Goal: Task Accomplishment & Management: Complete application form

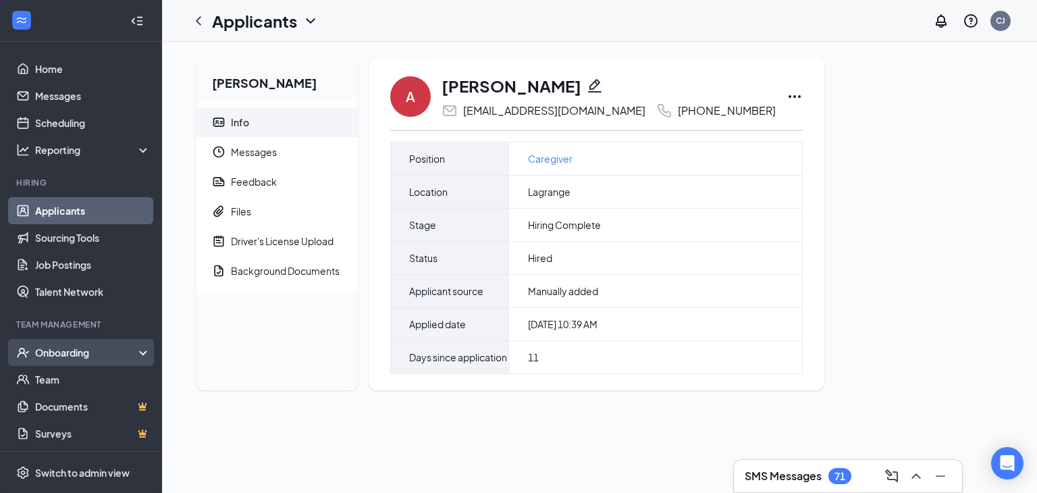
click at [62, 351] on div "Onboarding" at bounding box center [87, 353] width 104 height 14
click at [55, 379] on link "Overview" at bounding box center [92, 379] width 115 height 27
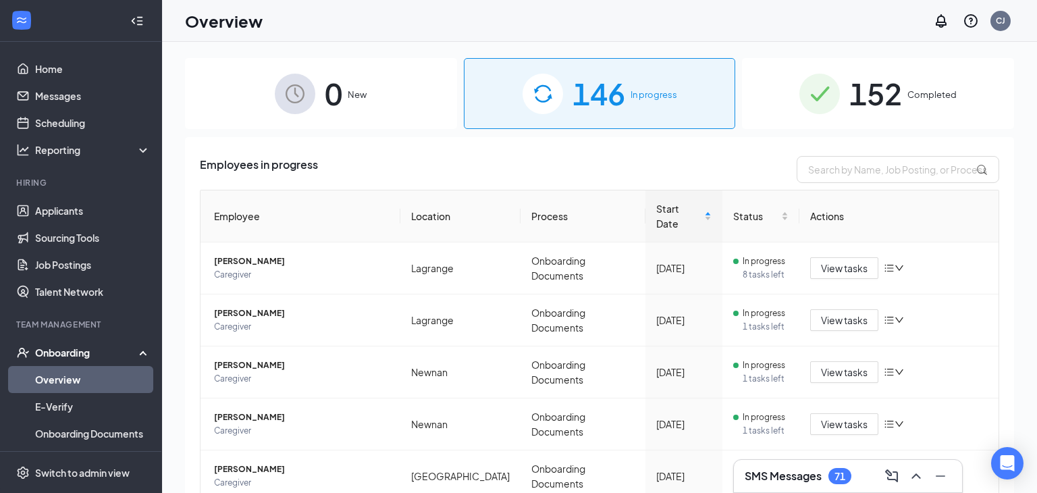
click at [893, 110] on span "152" at bounding box center [875, 93] width 53 height 47
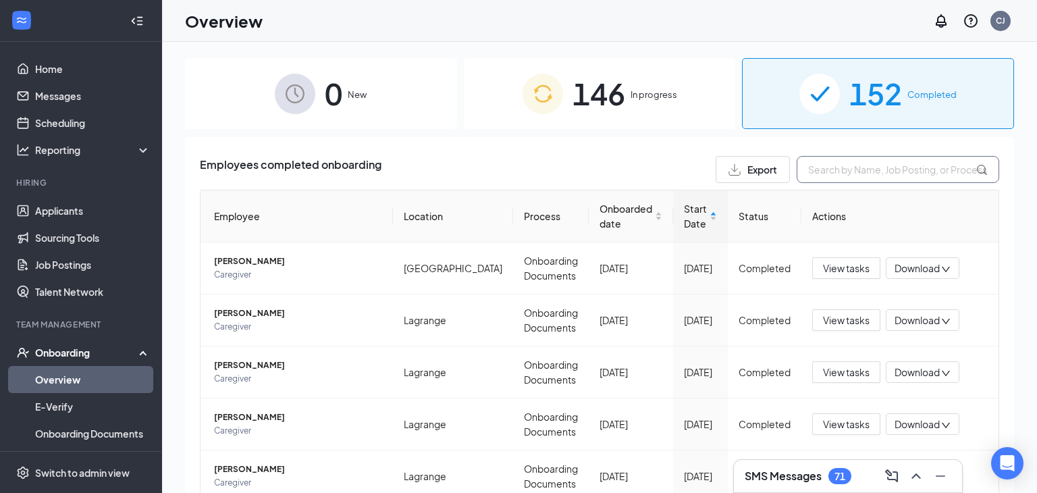
click at [876, 172] on input "text" at bounding box center [898, 169] width 203 height 27
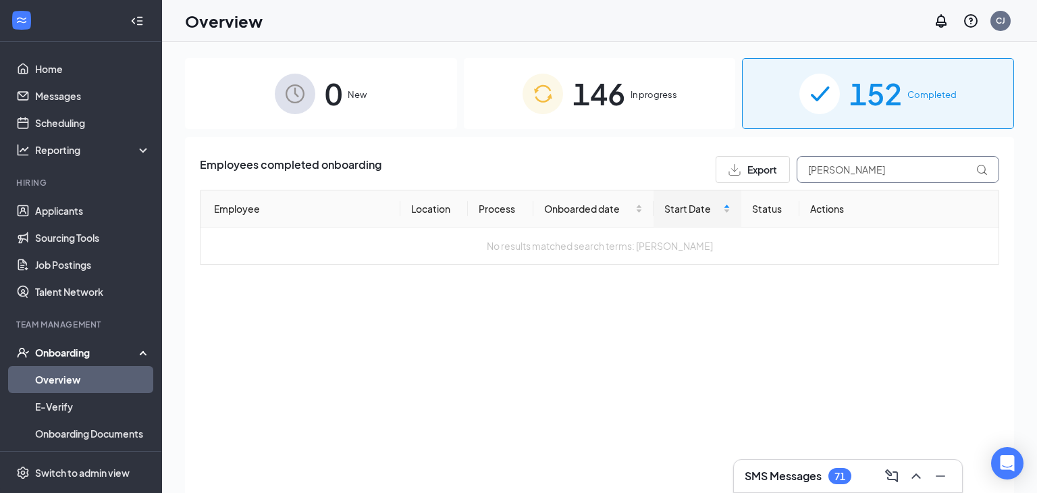
type input "ashanti mccloud"
click at [616, 101] on span "146" at bounding box center [599, 93] width 53 height 47
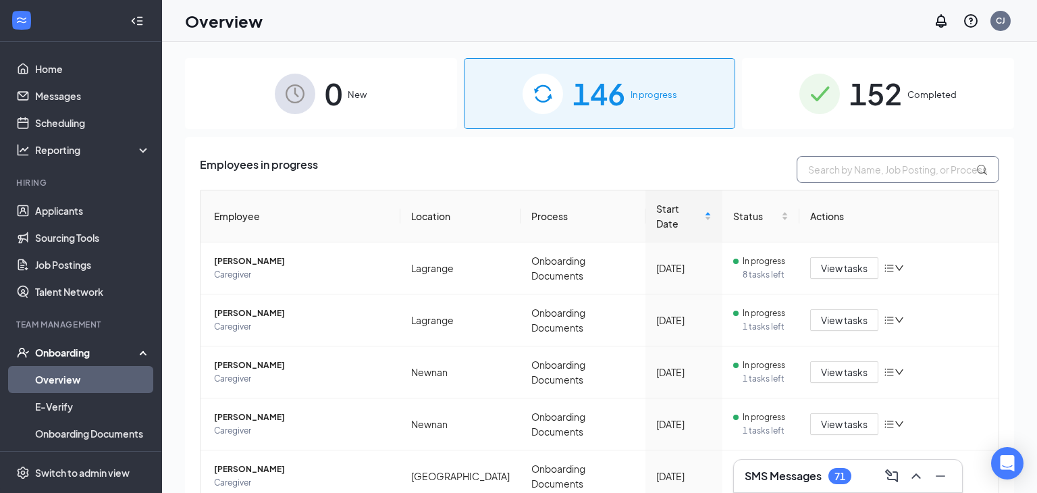
click at [838, 172] on input "text" at bounding box center [898, 169] width 203 height 27
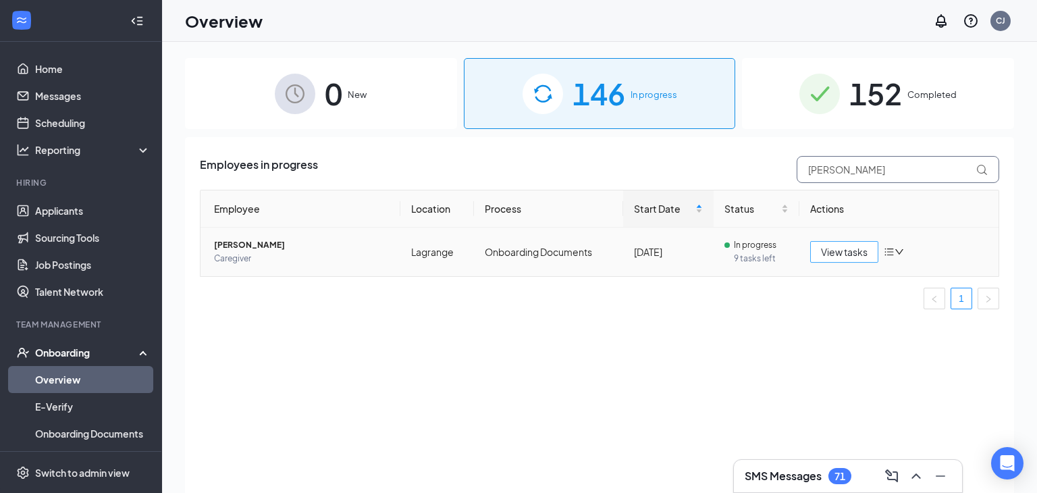
type input "ashanti"
click at [860, 254] on span "View tasks" at bounding box center [844, 251] width 47 height 15
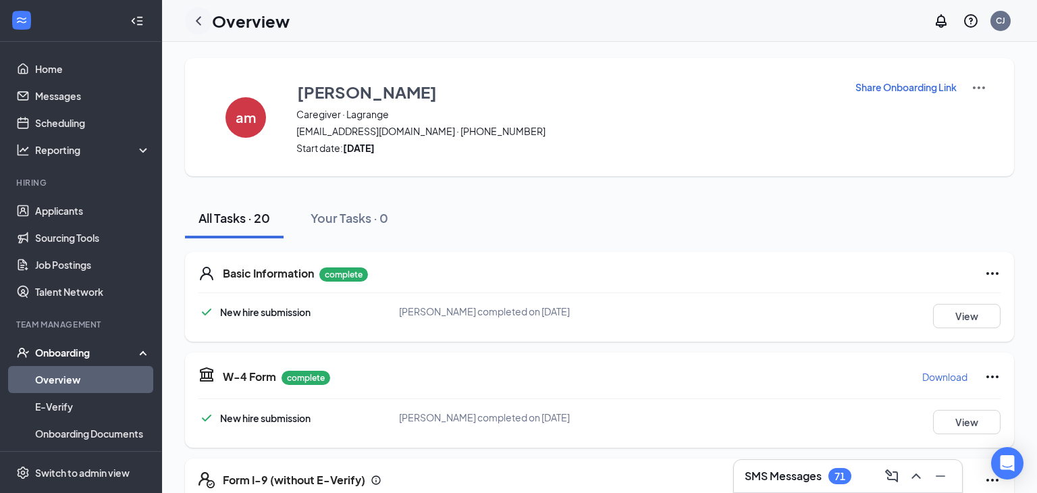
click at [197, 22] on icon "ChevronLeft" at bounding box center [198, 21] width 16 height 16
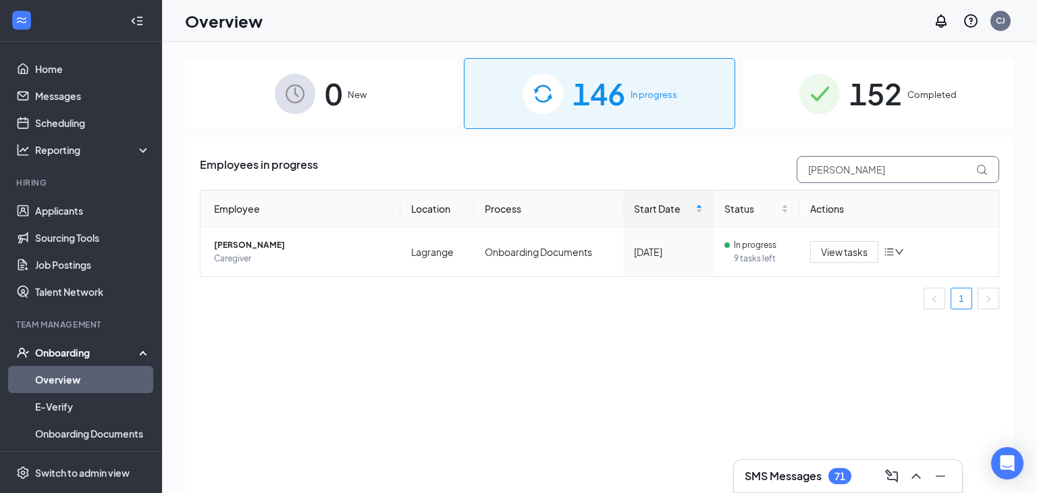
click at [864, 166] on input "ashanti" at bounding box center [898, 169] width 203 height 27
type input "a"
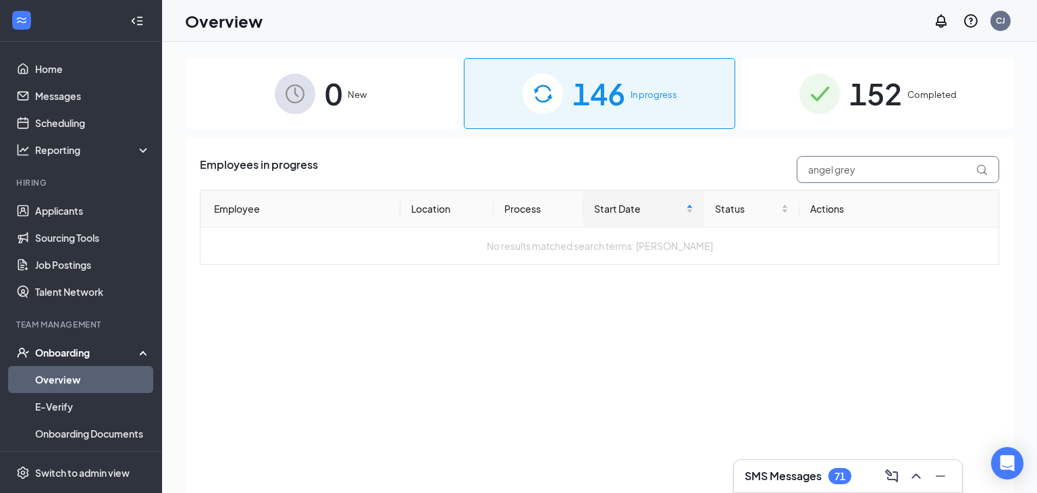
type input "angel grey"
click at [54, 211] on link "Applicants" at bounding box center [92, 210] width 115 height 27
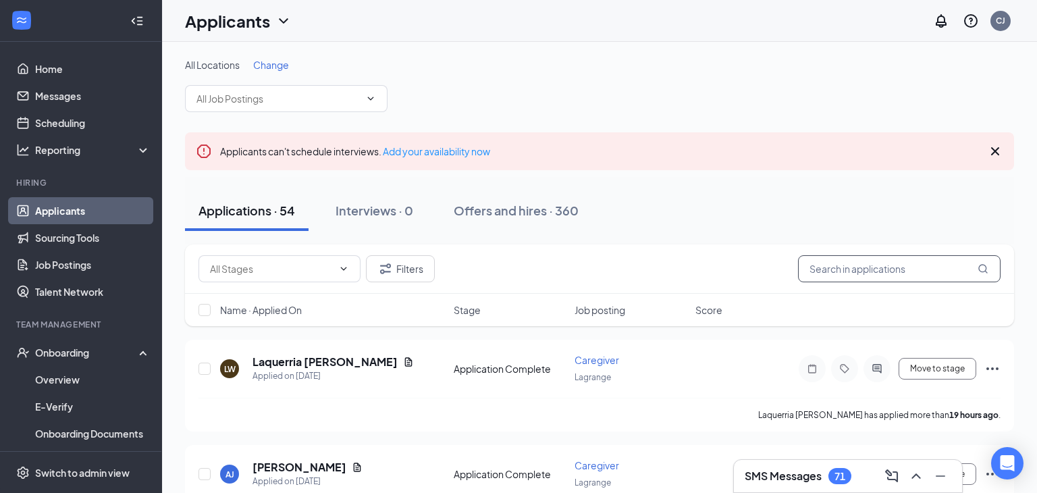
click at [855, 267] on input "text" at bounding box center [899, 268] width 203 height 27
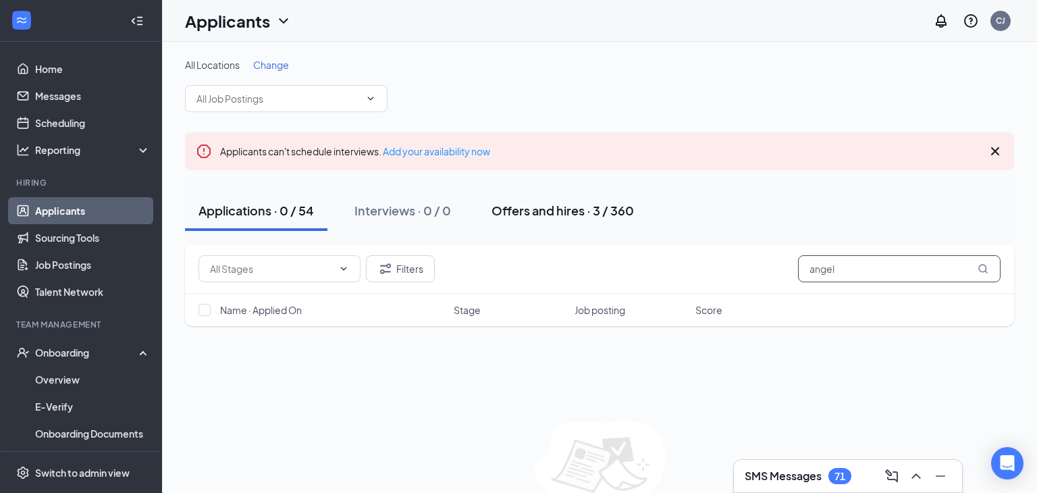
type input "angel"
click at [521, 213] on div "Offers and hires · 3 / 360" at bounding box center [563, 210] width 142 height 17
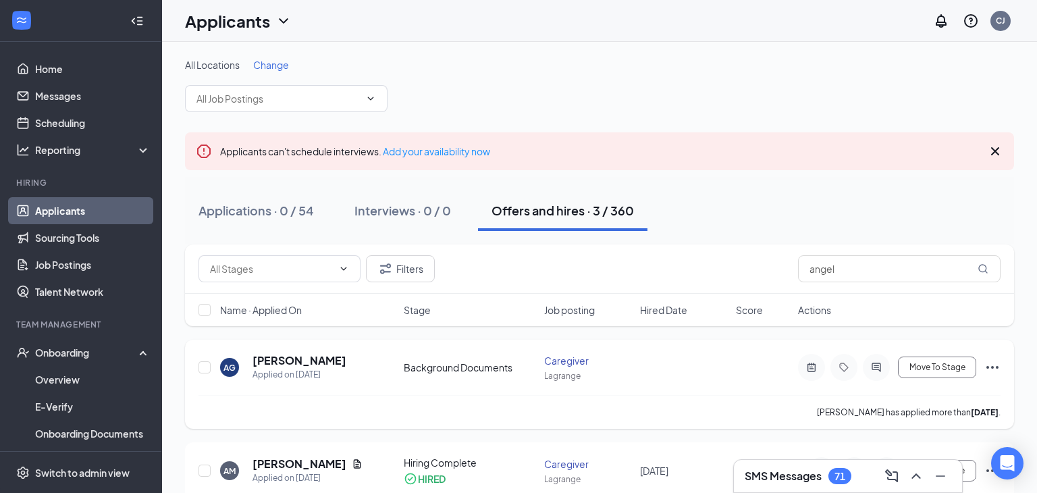
click at [993, 367] on icon "Ellipses" at bounding box center [992, 367] width 16 height 16
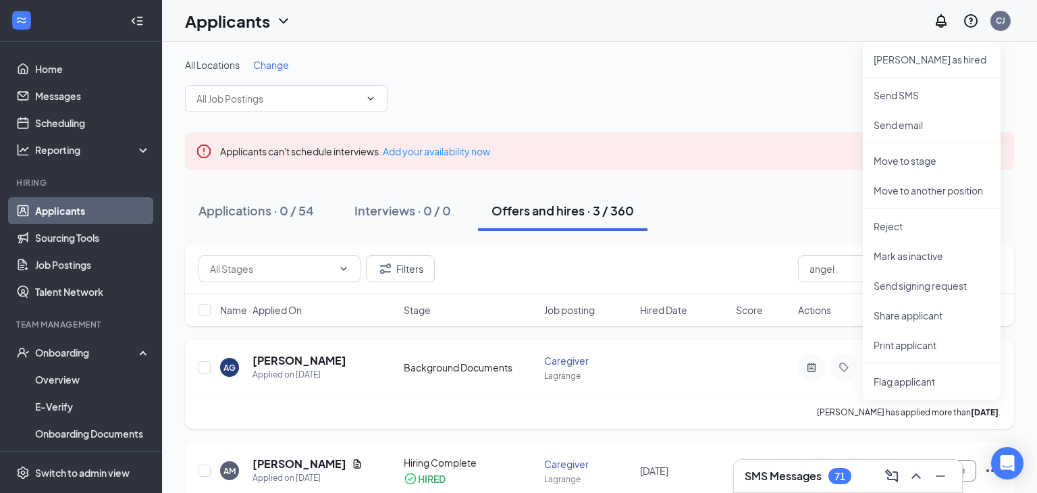
click at [683, 359] on div "AG angel gray Applied on Sep 5 Background Documents Caregiver Lagrange Move To …" at bounding box center [600, 374] width 802 height 42
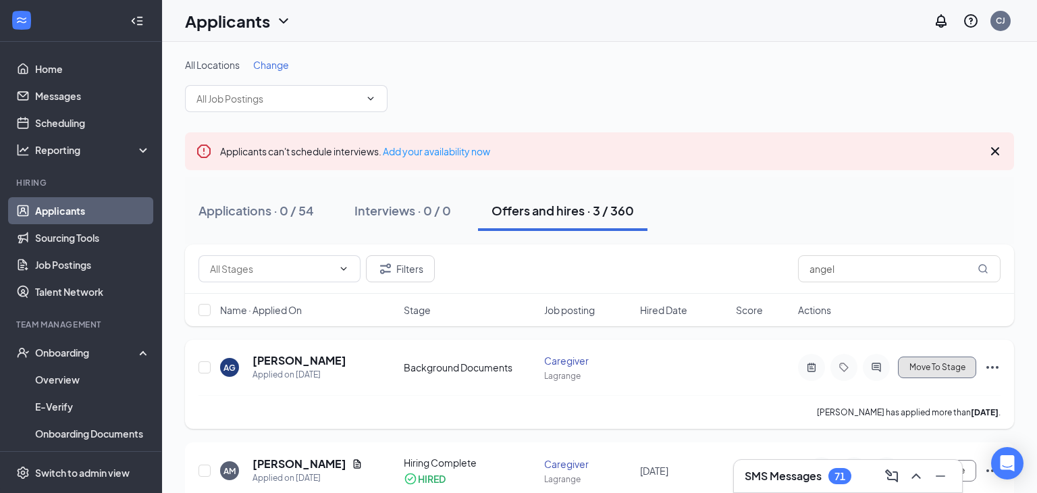
click at [943, 370] on span "Move To Stage" at bounding box center [937, 367] width 56 height 9
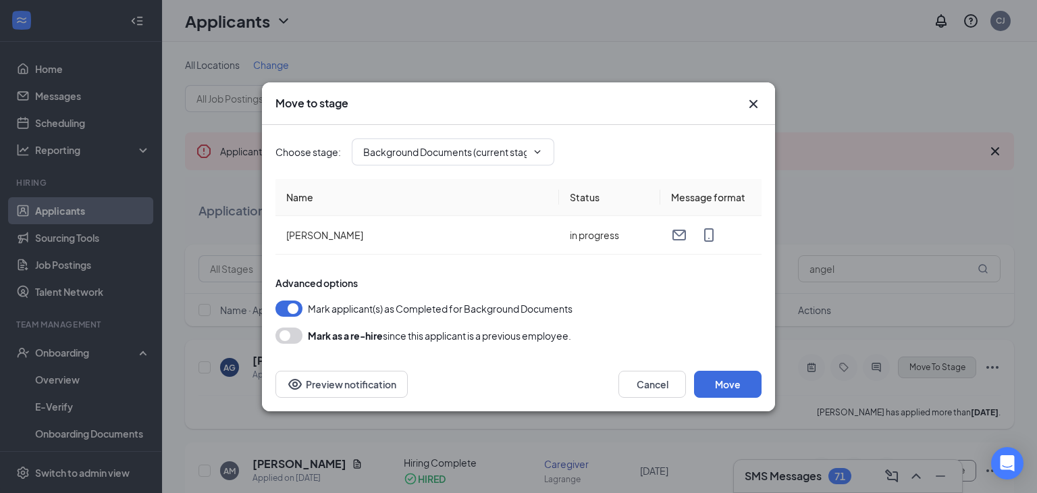
type input "Hiring Complete (final stage)"
click at [733, 387] on button "Move" at bounding box center [728, 384] width 68 height 27
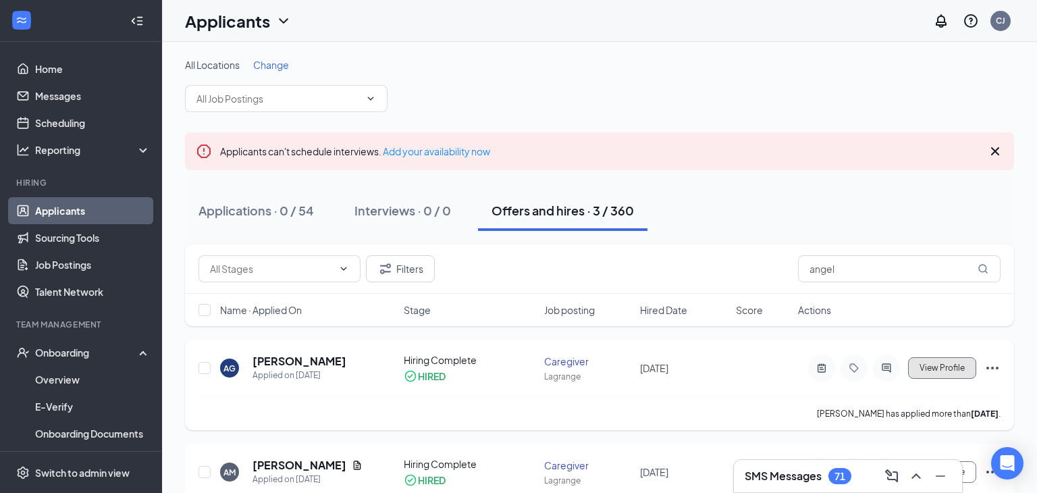
click at [939, 371] on span "View Profile" at bounding box center [942, 367] width 45 height 9
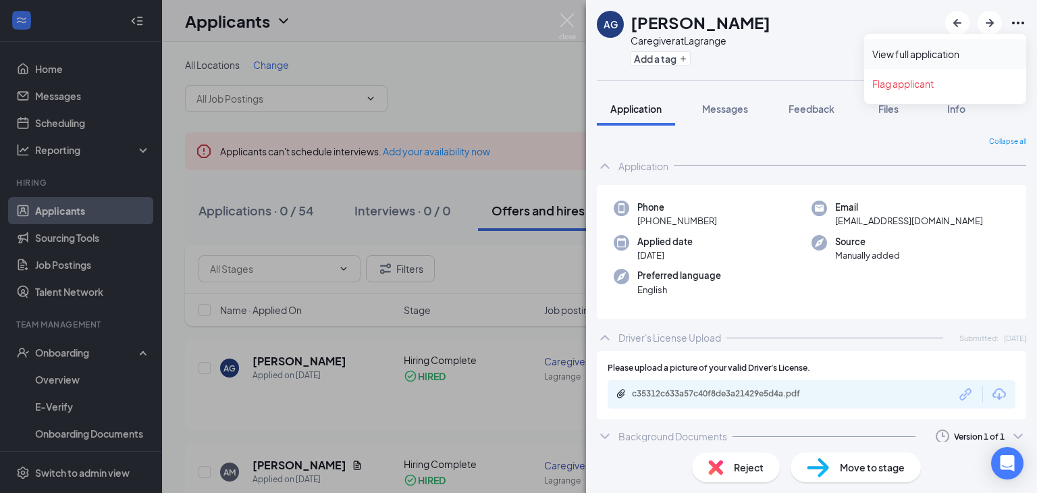
click at [895, 57] on link "View full application" at bounding box center [945, 54] width 146 height 14
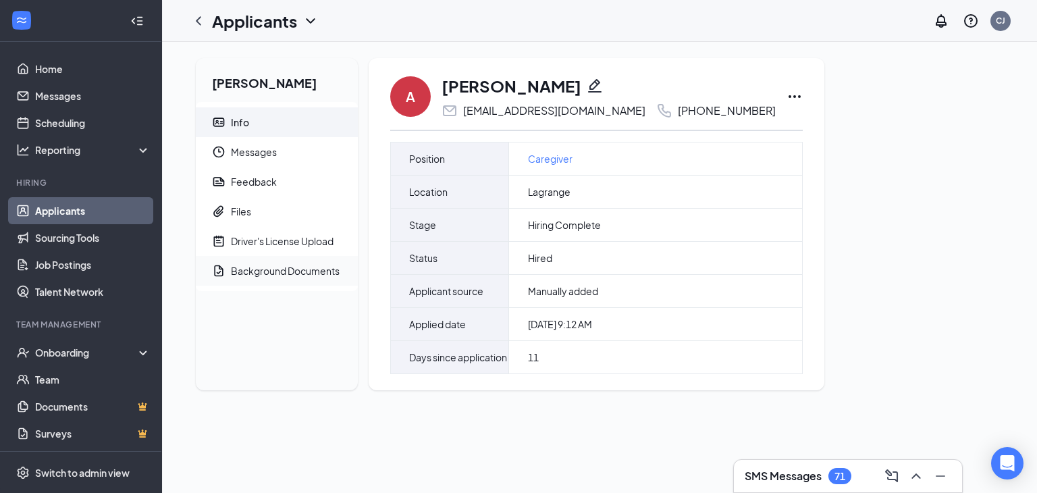
click at [279, 276] on div "Background Documents" at bounding box center [285, 271] width 109 height 14
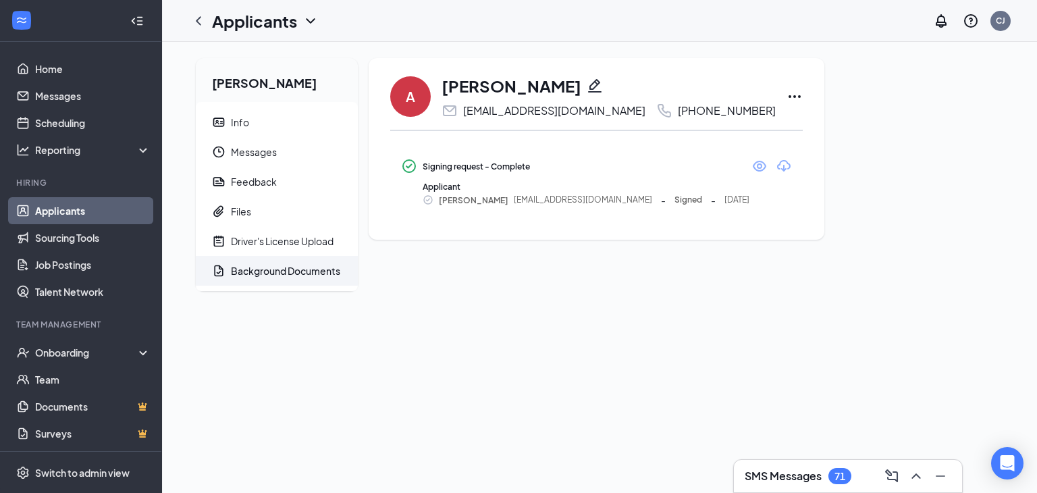
click at [787, 98] on icon "Ellipses" at bounding box center [795, 96] width 16 height 16
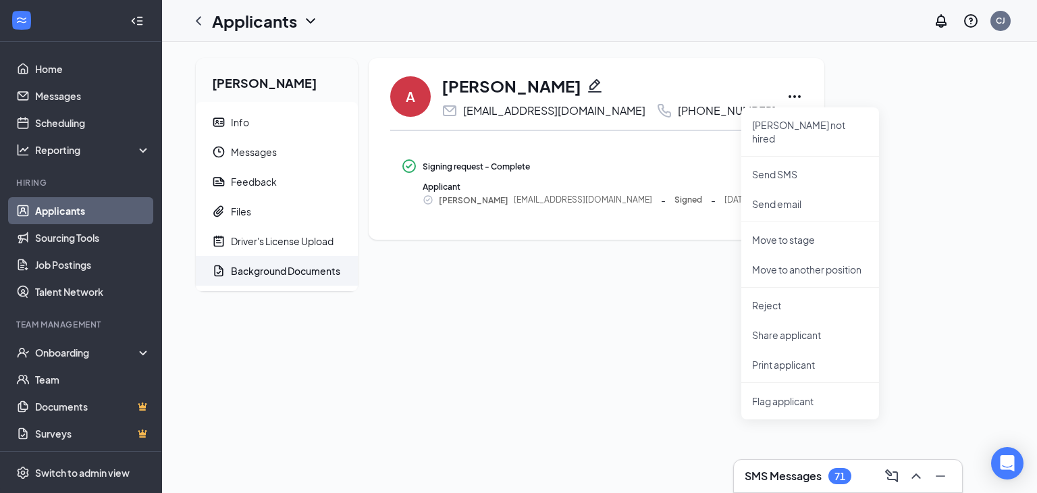
click at [662, 223] on div "A angel gray angelgray2345@gmail.com +1 (334) 540-3032 Mark not hired Send SMS …" at bounding box center [597, 149] width 456 height 182
click at [662, 224] on div "A angel gray angelgray2345@gmail.com +1 (334) 540-3032 Mark not hired Send SMS …" at bounding box center [597, 149] width 456 height 182
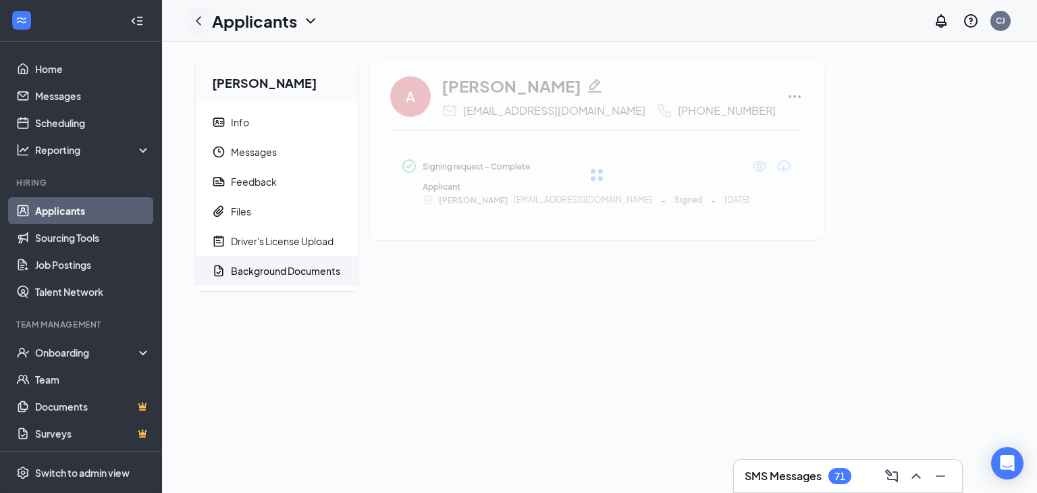
click at [199, 23] on icon "ChevronLeft" at bounding box center [198, 20] width 5 height 9
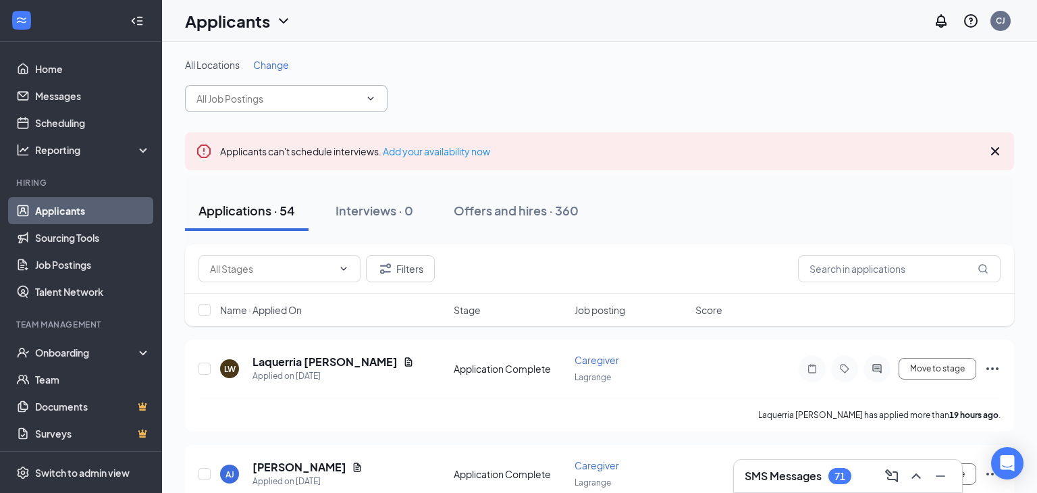
click at [371, 100] on icon "ChevronDown" at bounding box center [370, 98] width 11 height 11
click at [371, 102] on icon "ChevronDown" at bounding box center [370, 98] width 11 height 11
click at [371, 99] on icon "ChevronDown" at bounding box center [371, 98] width 6 height 3
click at [560, 74] on div "All Locations Change" at bounding box center [599, 85] width 829 height 54
click at [372, 99] on icon "ChevronDown" at bounding box center [370, 98] width 11 height 11
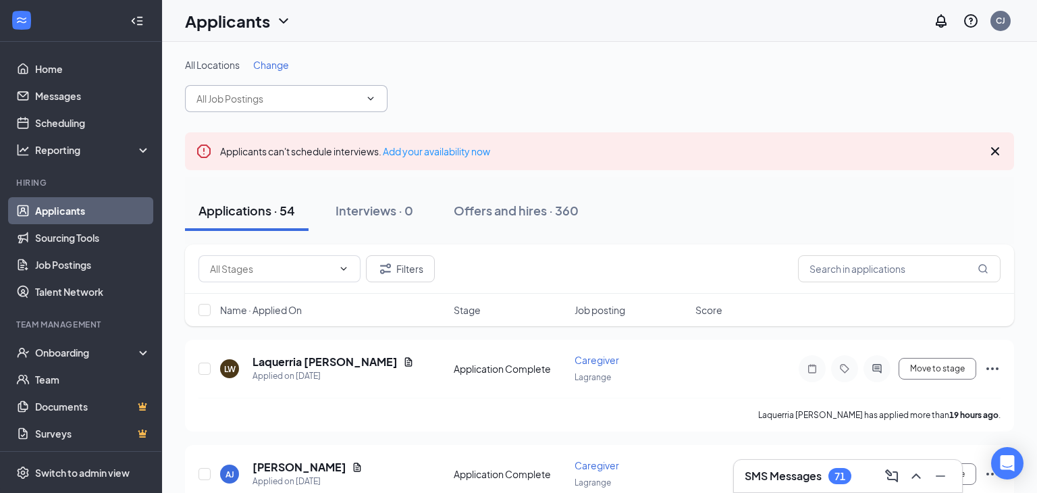
click at [372, 99] on icon "ChevronDown" at bounding box center [370, 98] width 11 height 11
click at [368, 103] on icon "ChevronDown" at bounding box center [370, 98] width 11 height 11
click at [381, 92] on span at bounding box center [286, 98] width 203 height 27
click at [377, 97] on span at bounding box center [286, 98] width 203 height 27
click at [371, 103] on icon "ChevronDown" at bounding box center [370, 98] width 11 height 11
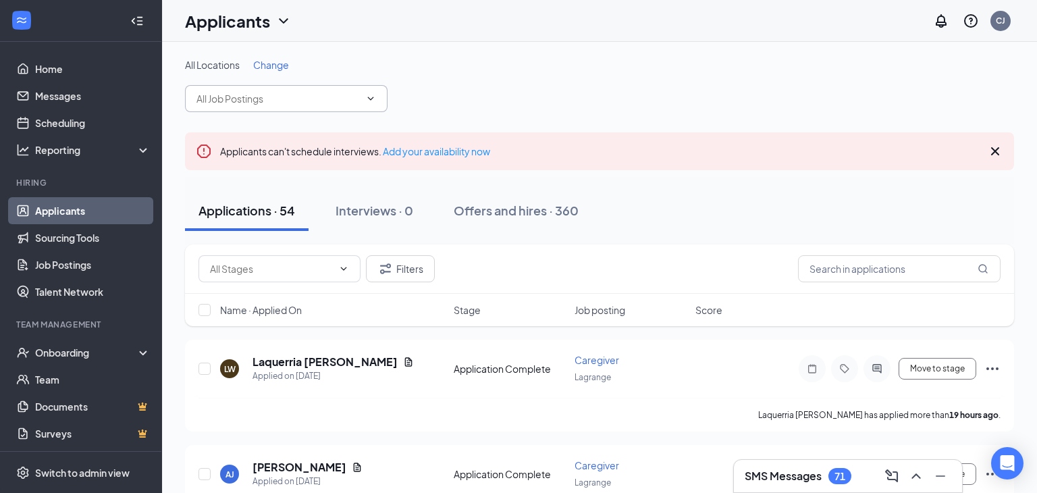
click at [374, 110] on span at bounding box center [286, 98] width 203 height 27
click at [373, 111] on span at bounding box center [286, 98] width 203 height 27
click at [77, 210] on link "Applicants" at bounding box center [92, 210] width 115 height 27
click at [371, 98] on icon "ChevronDown" at bounding box center [371, 98] width 6 height 3
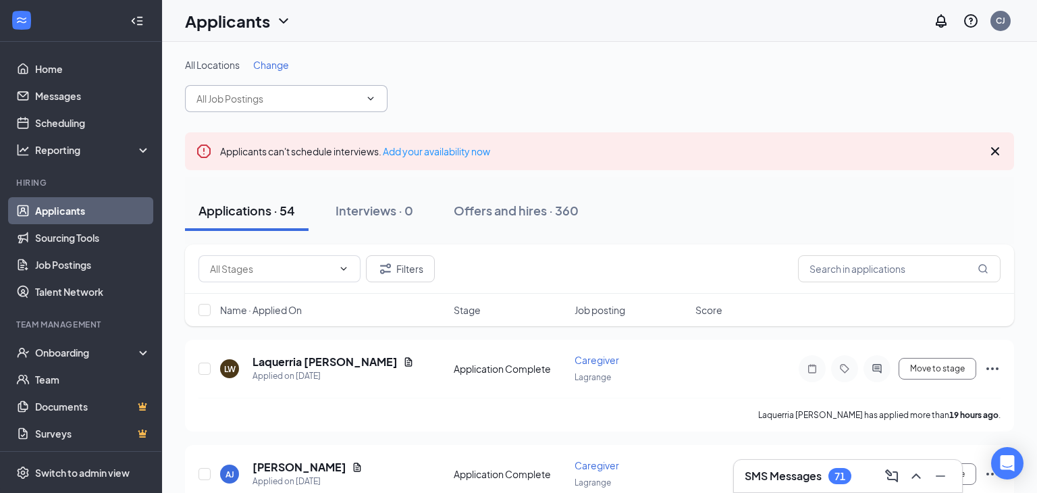
click at [231, 100] on input "text" at bounding box center [277, 98] width 163 height 15
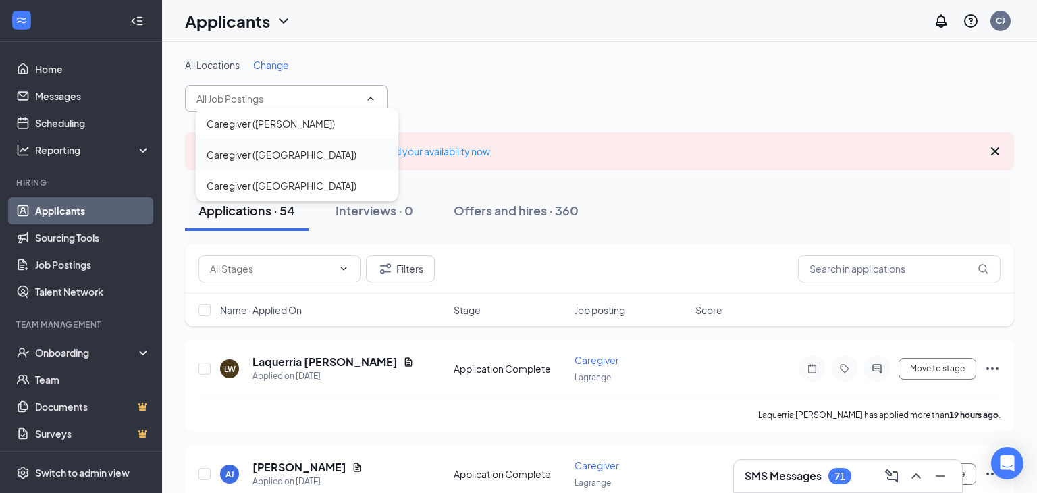
click at [251, 157] on div "Caregiver (Newnan)" at bounding box center [282, 154] width 150 height 15
type input "Caregiver (Newnan)"
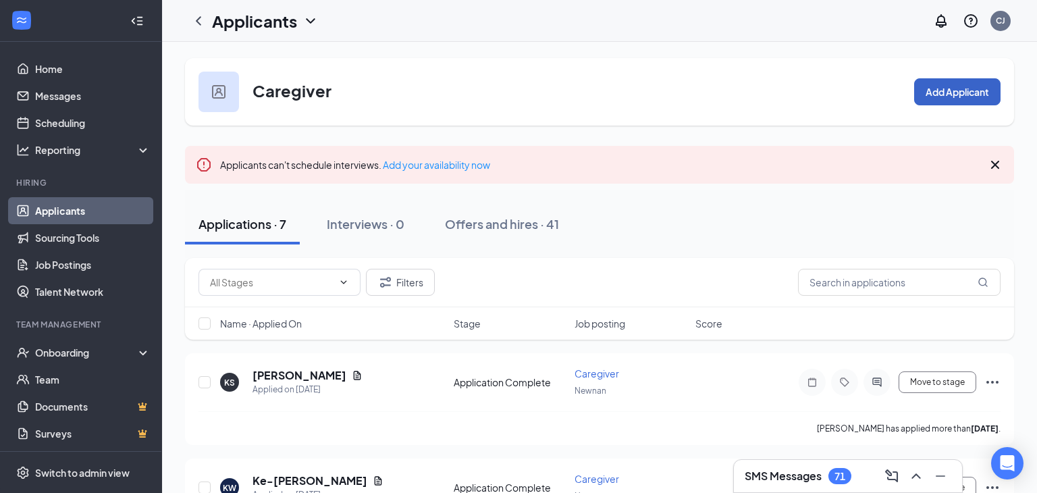
click at [943, 89] on button "Add Applicant" at bounding box center [957, 91] width 86 height 27
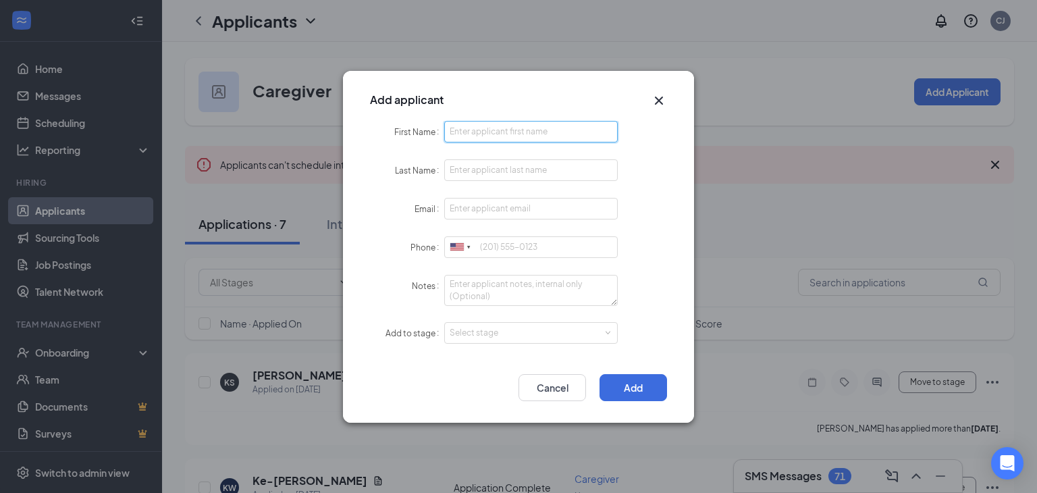
click at [498, 132] on input "First Name" at bounding box center [531, 132] width 174 height 22
type input "erica"
click at [594, 171] on input "Last Name" at bounding box center [531, 170] width 174 height 22
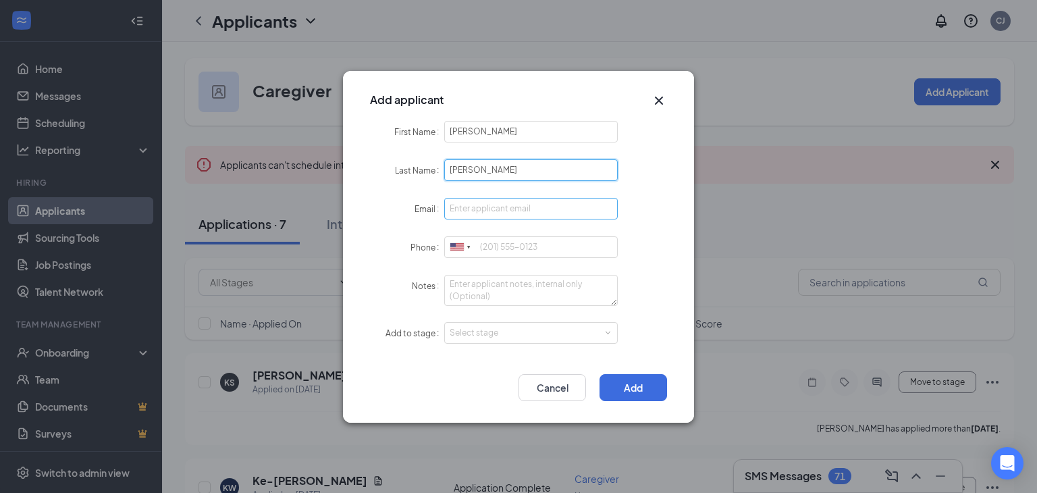
type input "mease"
click at [550, 203] on input "Email" at bounding box center [531, 209] width 174 height 22
type input "[EMAIL_ADDRESS][DOMAIN_NAME]"
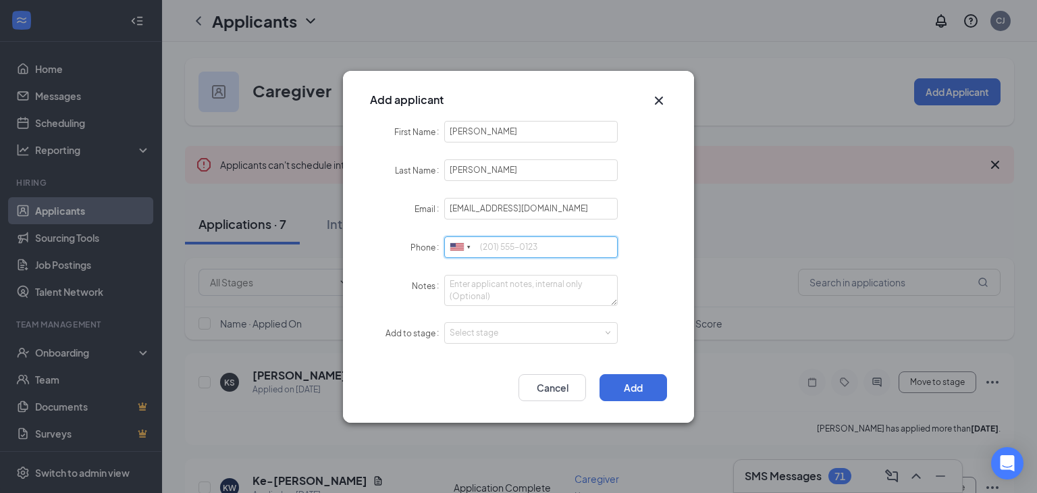
click at [581, 245] on input "Phone" at bounding box center [531, 247] width 174 height 22
type input "6015959202"
click at [578, 287] on textarea "Notes" at bounding box center [531, 290] width 174 height 31
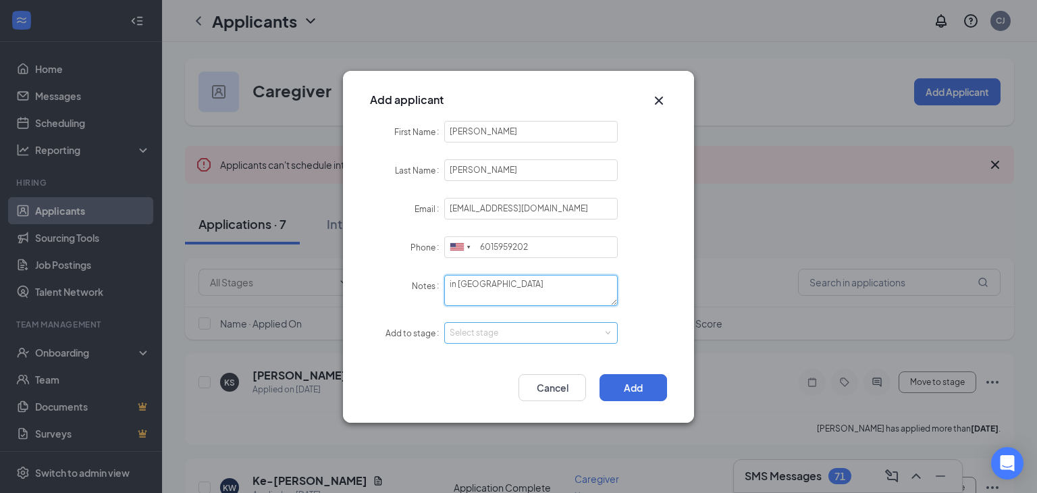
type textarea "in columbus"
click at [607, 335] on span at bounding box center [607, 332] width 6 height 6
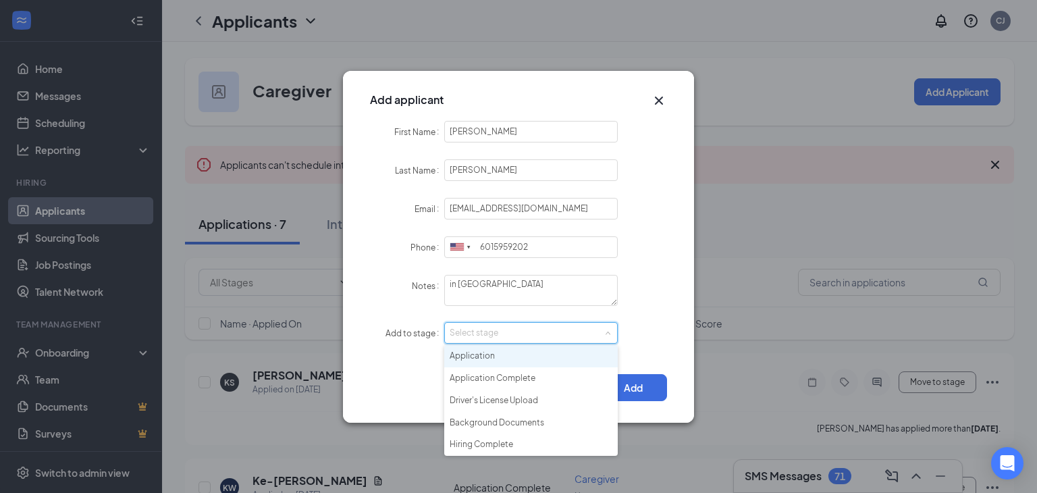
click at [556, 366] on li "Application" at bounding box center [531, 356] width 174 height 22
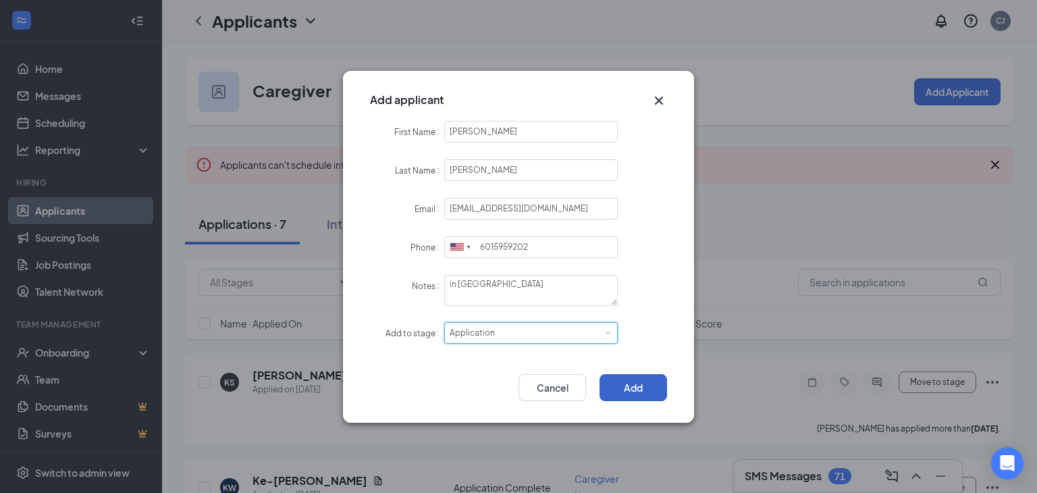
click at [637, 388] on button "Add" at bounding box center [634, 387] width 68 height 27
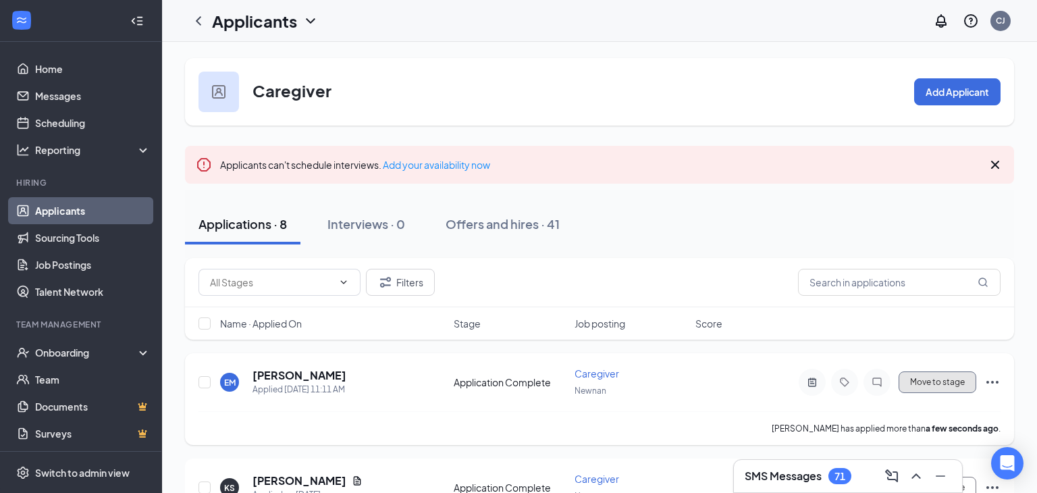
click at [947, 386] on button "Move to stage" at bounding box center [938, 382] width 78 height 22
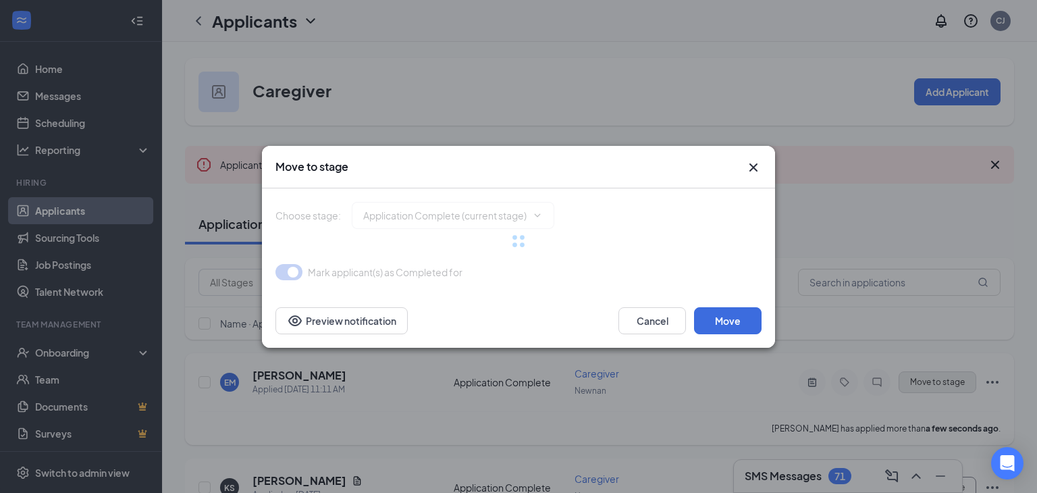
type input "Driver's License Upload (next stage)"
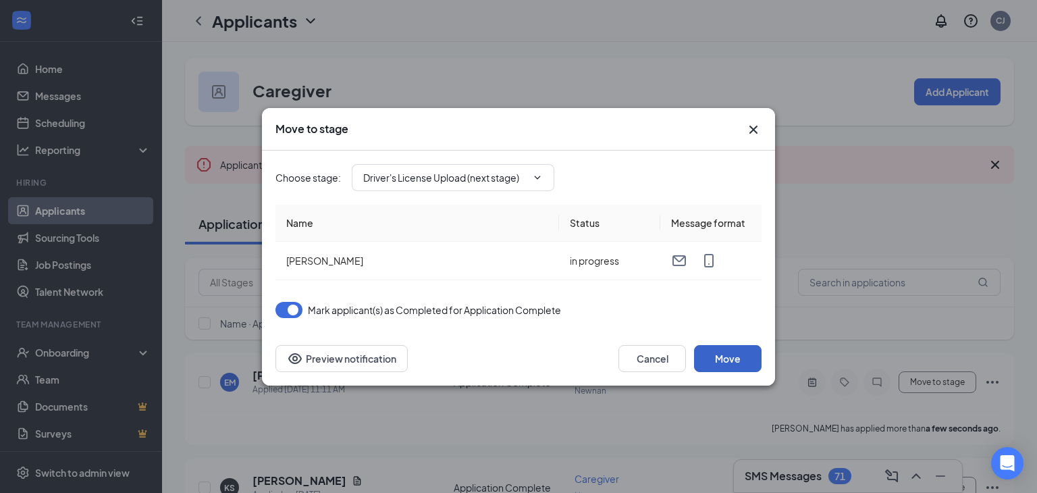
click at [737, 357] on button "Move" at bounding box center [728, 358] width 68 height 27
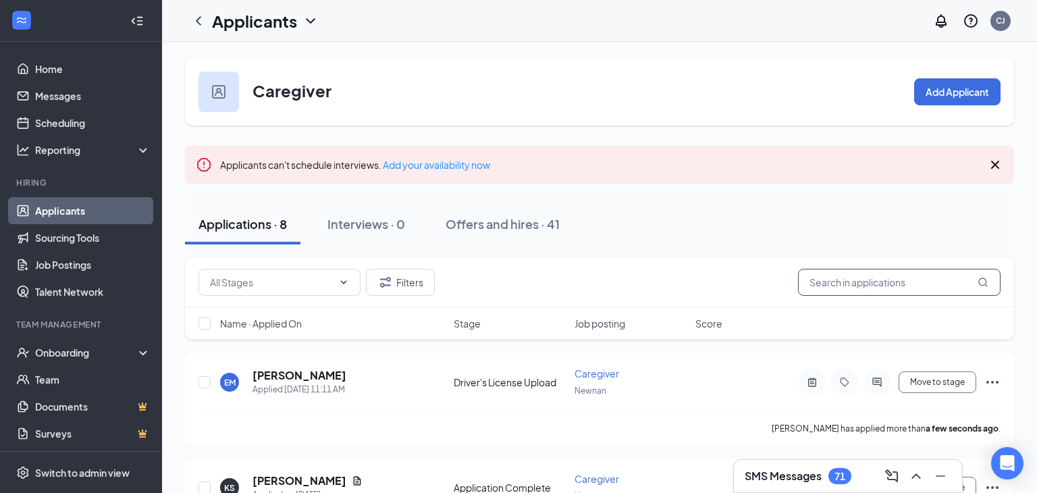
click at [872, 281] on input "text" at bounding box center [899, 282] width 203 height 27
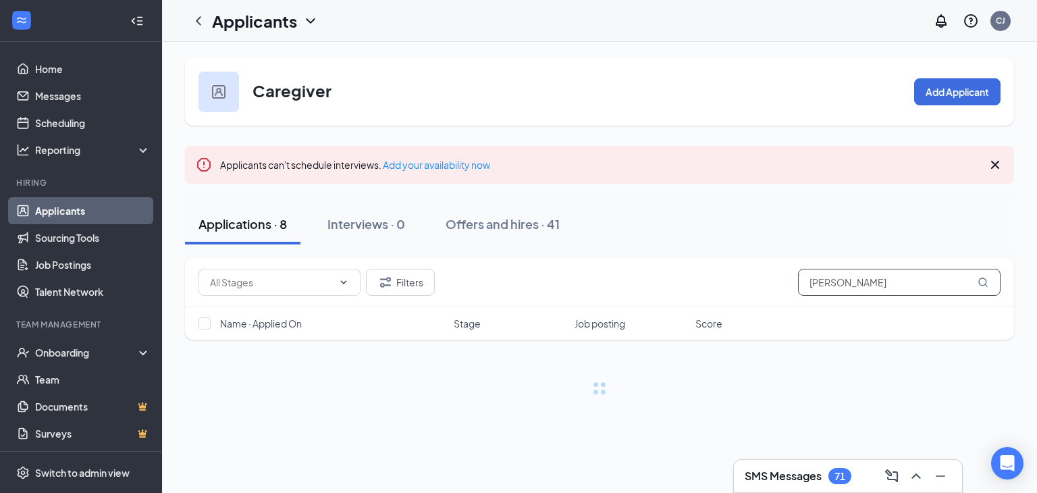
type input "elizabeth"
type input "Elizabeth woodaed"
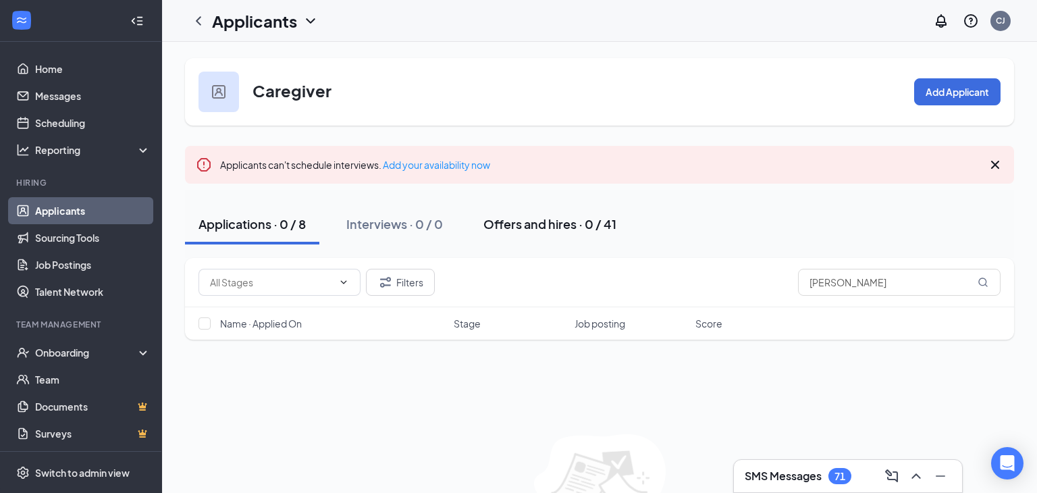
click at [554, 228] on div "Offers and hires · 0 / 41" at bounding box center [549, 223] width 133 height 17
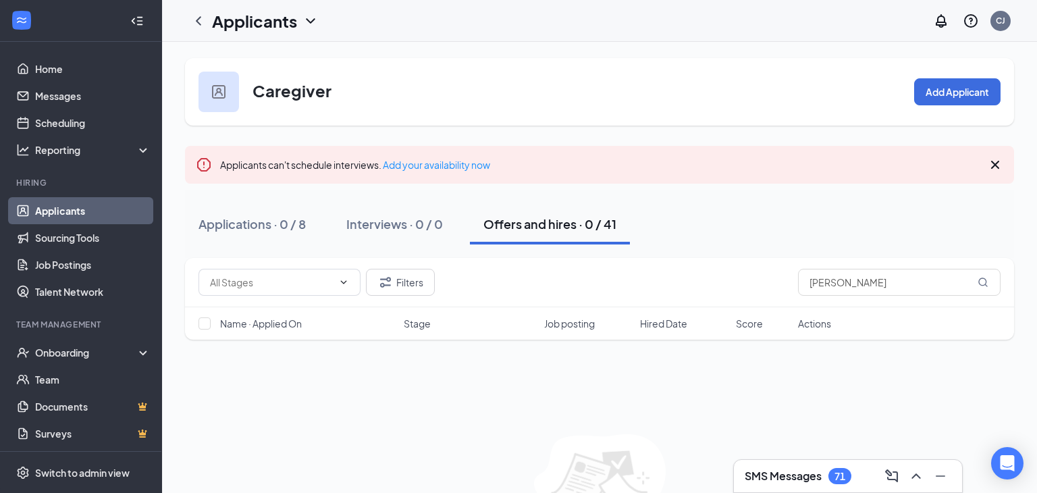
click at [62, 209] on link "Applicants" at bounding box center [92, 210] width 115 height 27
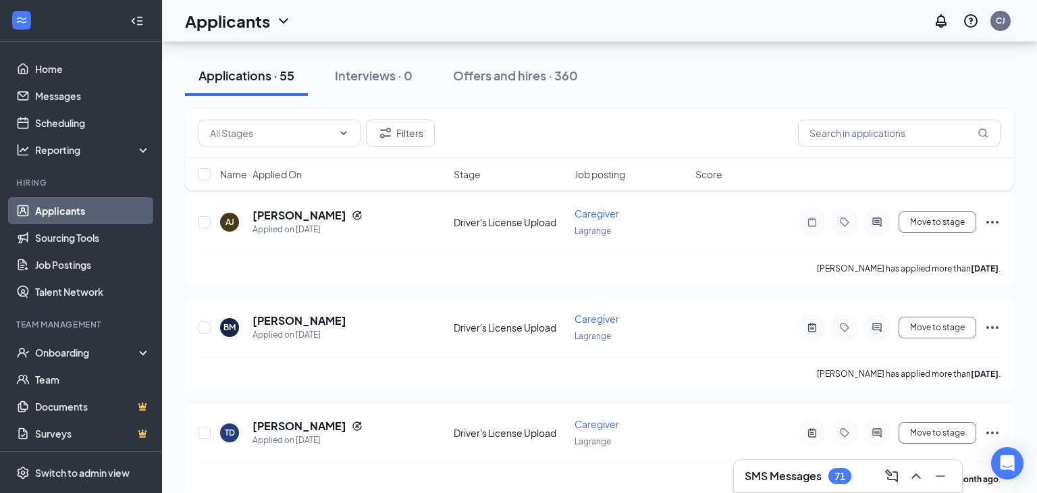
scroll to position [3311, 0]
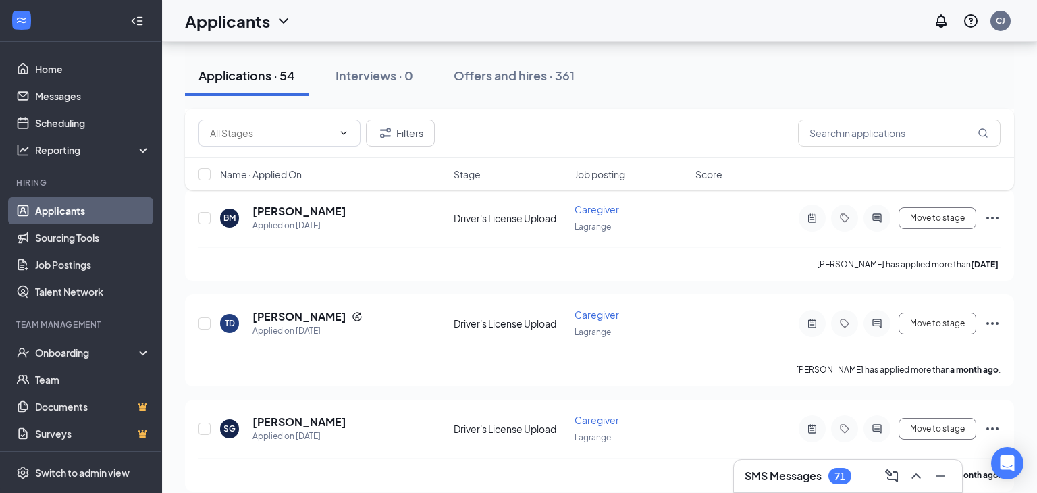
click at [598, 294] on div "TD Tyneisha Dukes Applied on Aug 21 Driver's License Upload Caregiver Lagrange …" at bounding box center [599, 340] width 829 height 92
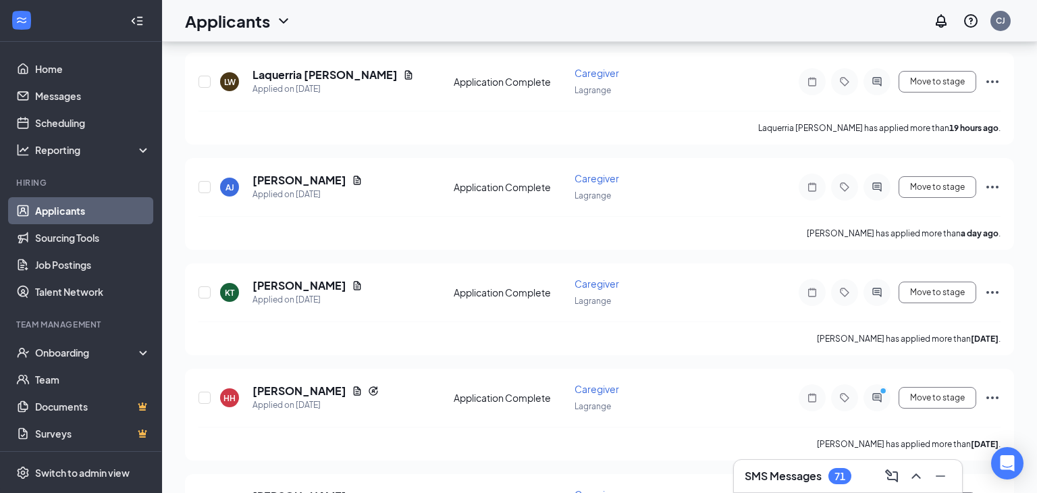
scroll to position [0, 0]
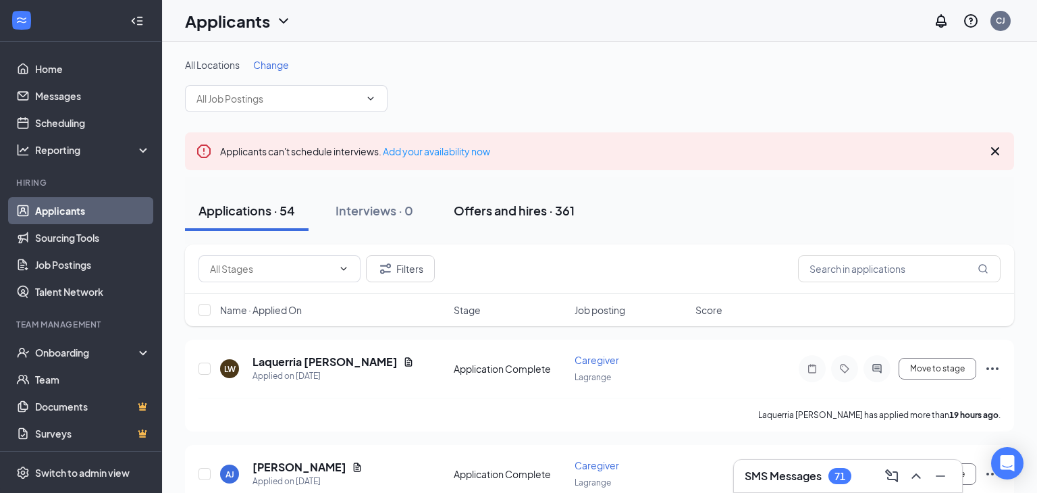
click at [534, 211] on div "Offers and hires · 361" at bounding box center [514, 210] width 121 height 17
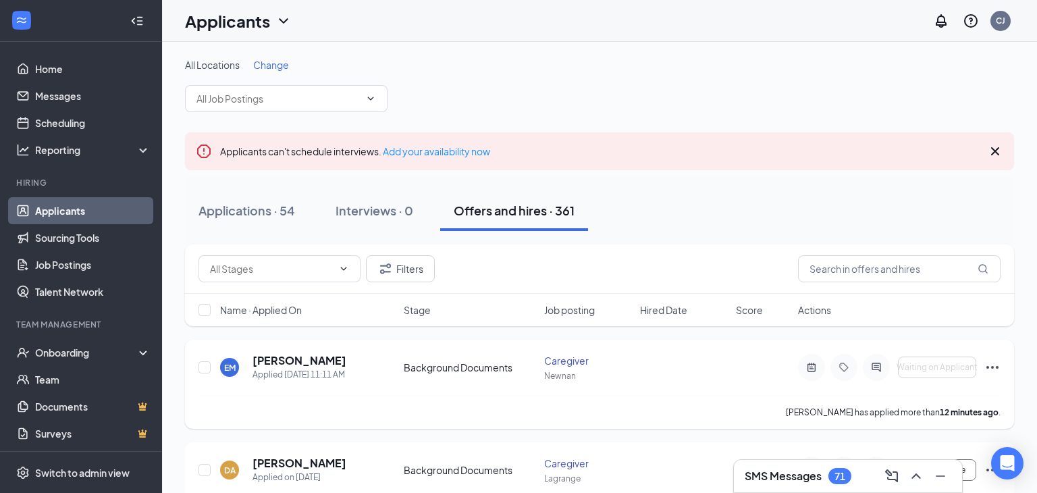
click at [995, 365] on icon "Ellipses" at bounding box center [992, 367] width 16 height 16
click at [742, 394] on div "EM erica mease Applied Today 11:11 AM Background Documents Caregiver Newnan Wai…" at bounding box center [600, 374] width 802 height 42
click at [844, 373] on div at bounding box center [843, 367] width 27 height 27
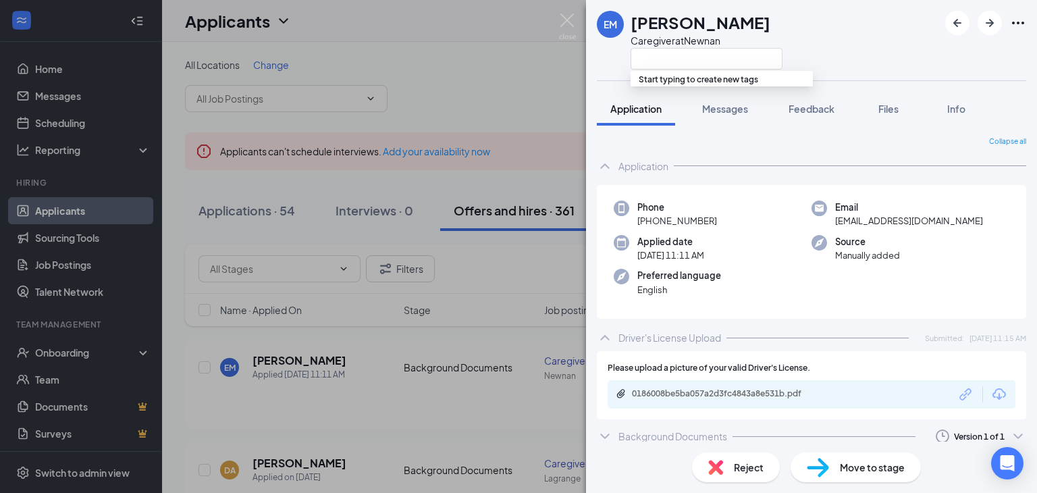
click at [1013, 24] on icon "Ellipses" at bounding box center [1018, 23] width 16 height 16
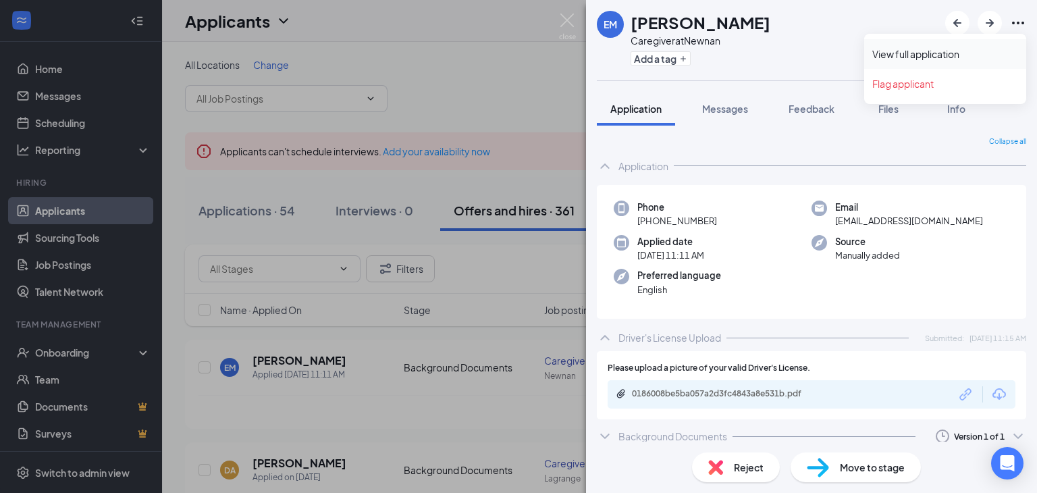
click at [913, 51] on link "View full application" at bounding box center [945, 54] width 146 height 14
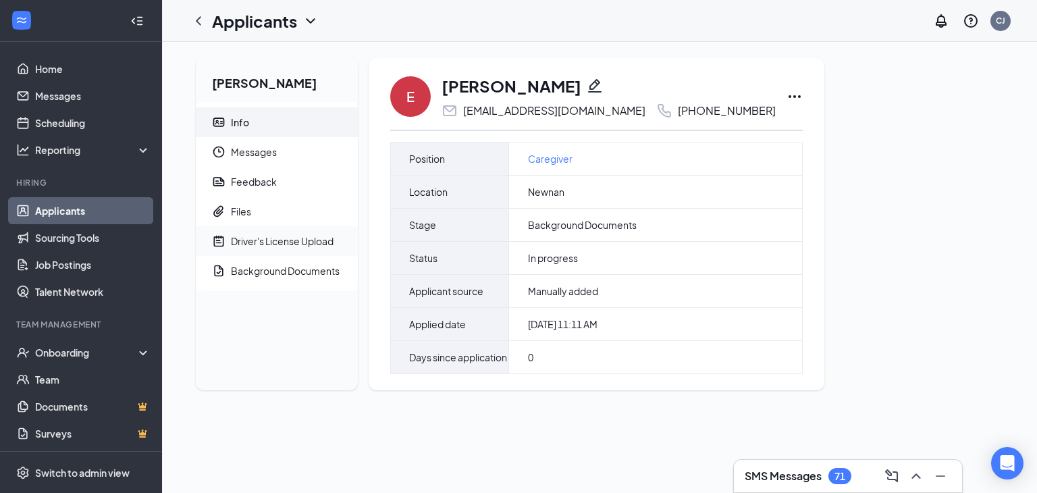
click at [259, 242] on div "Driver's License Upload" at bounding box center [282, 241] width 103 height 14
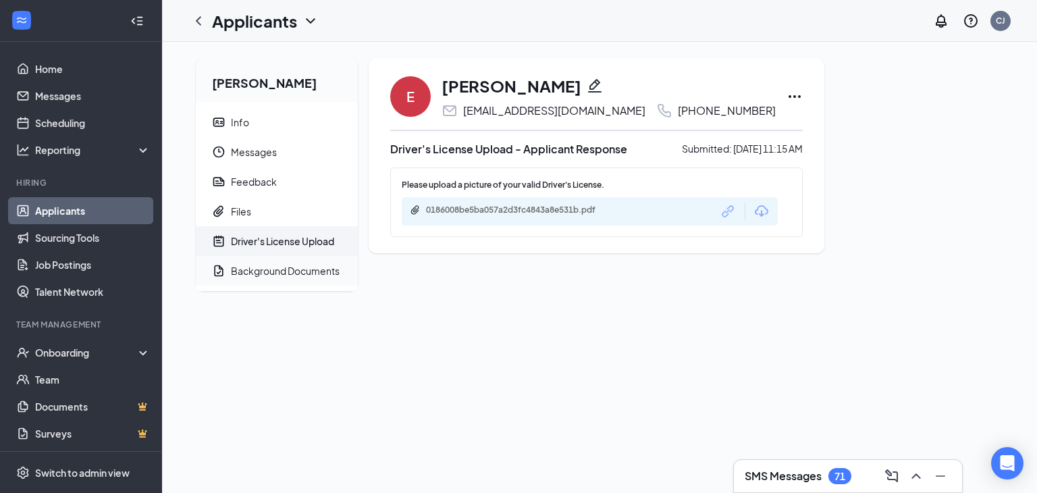
click at [267, 270] on div "Background Documents" at bounding box center [285, 271] width 109 height 14
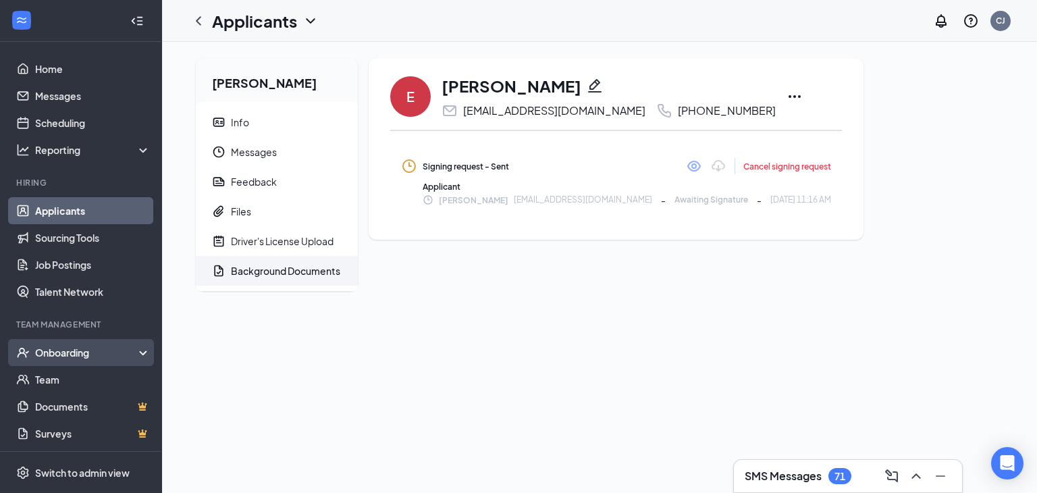
click at [60, 357] on div "Onboarding" at bounding box center [87, 353] width 104 height 14
click at [60, 379] on link "Overview" at bounding box center [92, 379] width 115 height 27
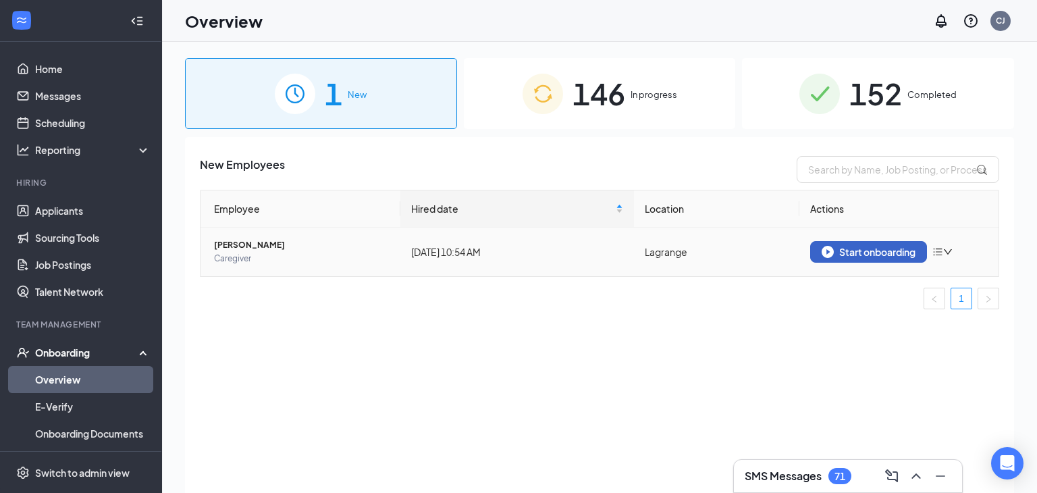
click at [868, 254] on div "Start onboarding" at bounding box center [869, 252] width 94 height 12
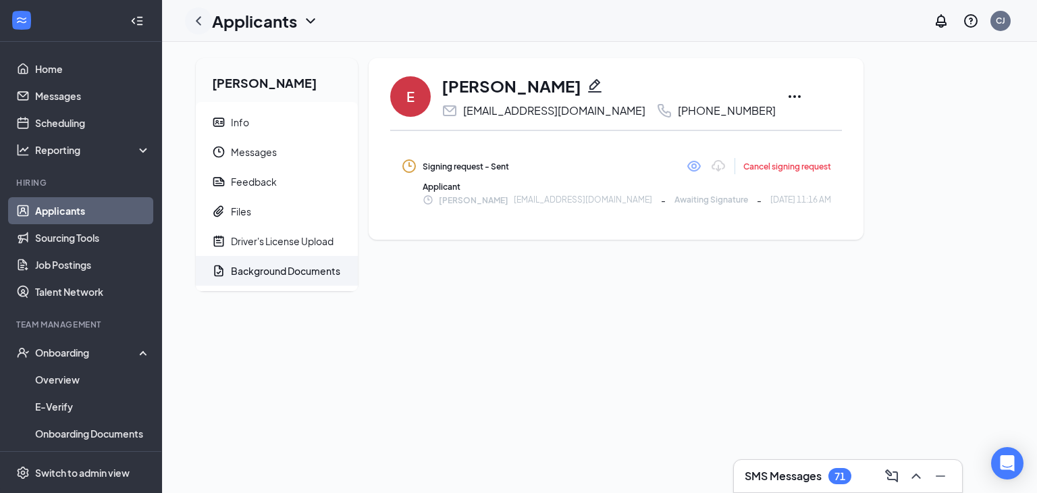
click at [198, 22] on icon "ChevronLeft" at bounding box center [198, 20] width 5 height 9
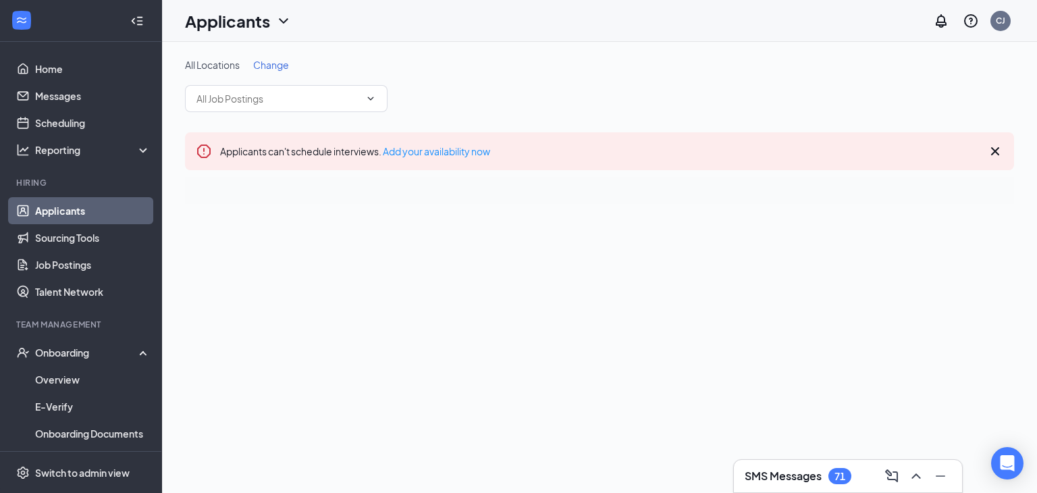
click at [198, 22] on h1 "Applicants" at bounding box center [227, 20] width 85 height 23
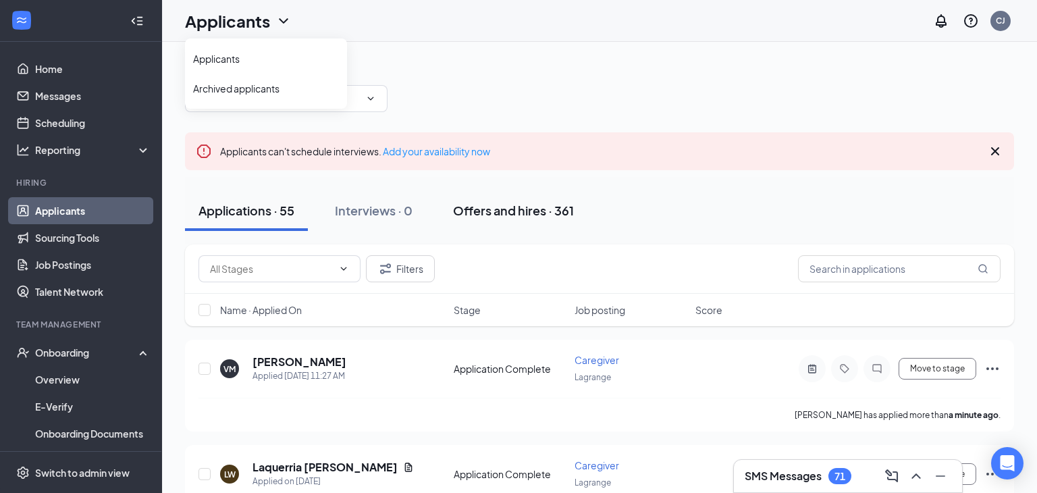
click at [529, 217] on div "Offers and hires · 361" at bounding box center [513, 210] width 121 height 17
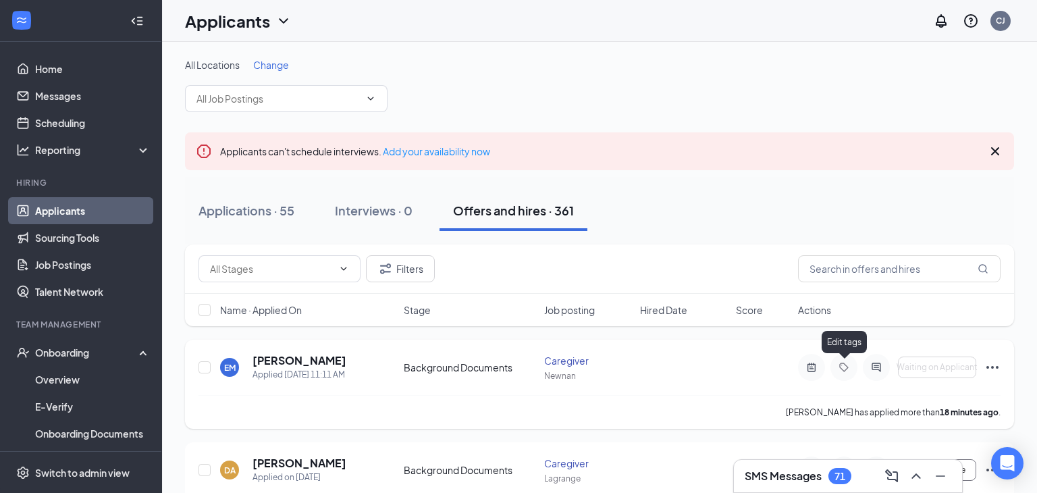
click at [847, 367] on icon "Tag" at bounding box center [843, 367] width 9 height 9
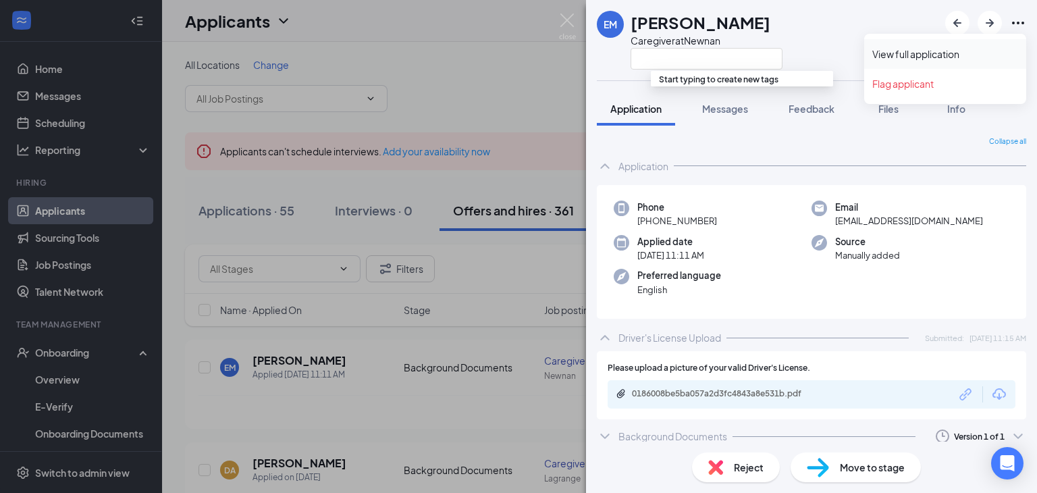
click at [921, 54] on link "View full application" at bounding box center [945, 54] width 146 height 14
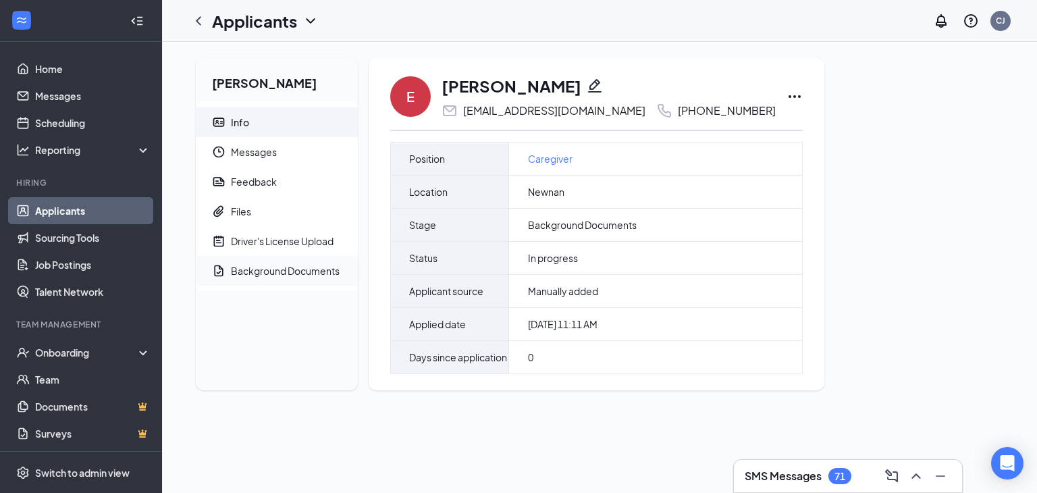
click at [257, 274] on div "Background Documents" at bounding box center [285, 271] width 109 height 14
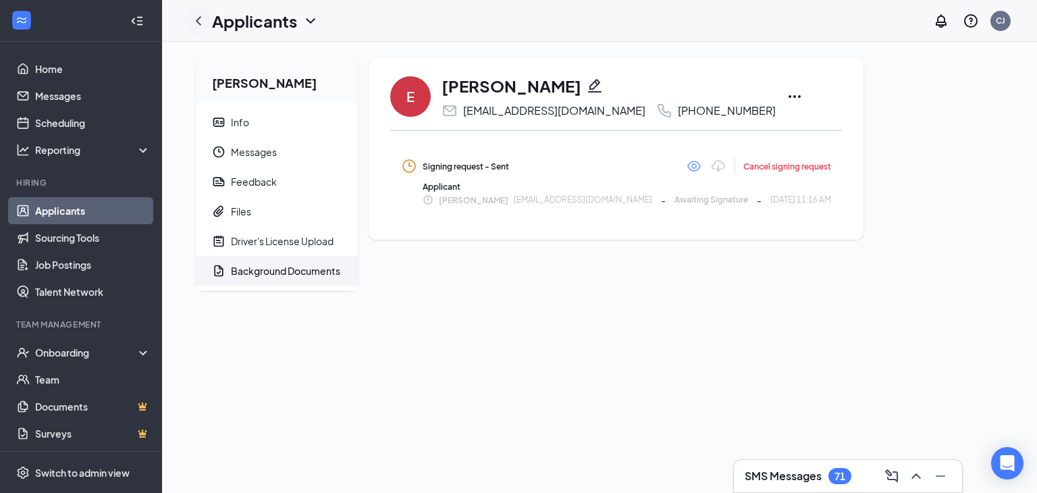
click at [196, 25] on icon "ChevronLeft" at bounding box center [198, 21] width 16 height 16
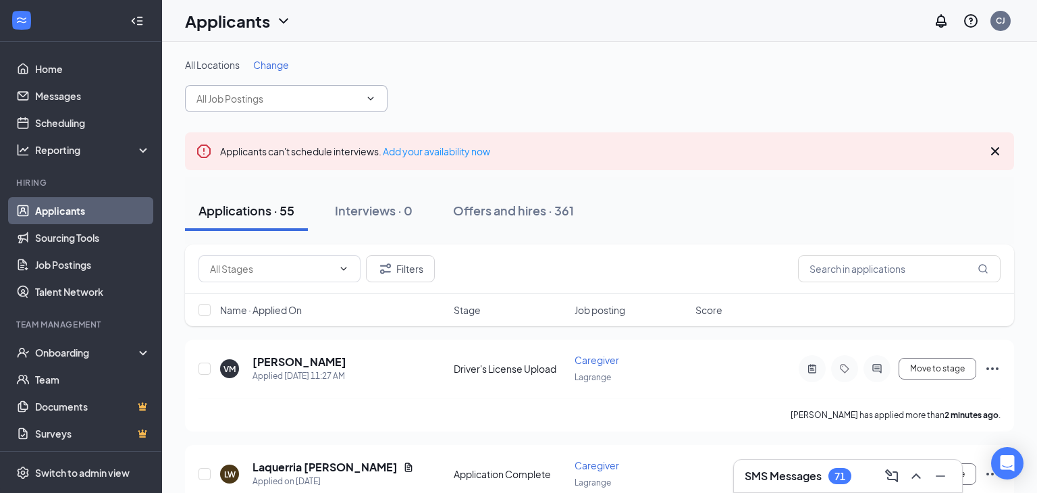
click at [267, 109] on span at bounding box center [286, 98] width 203 height 27
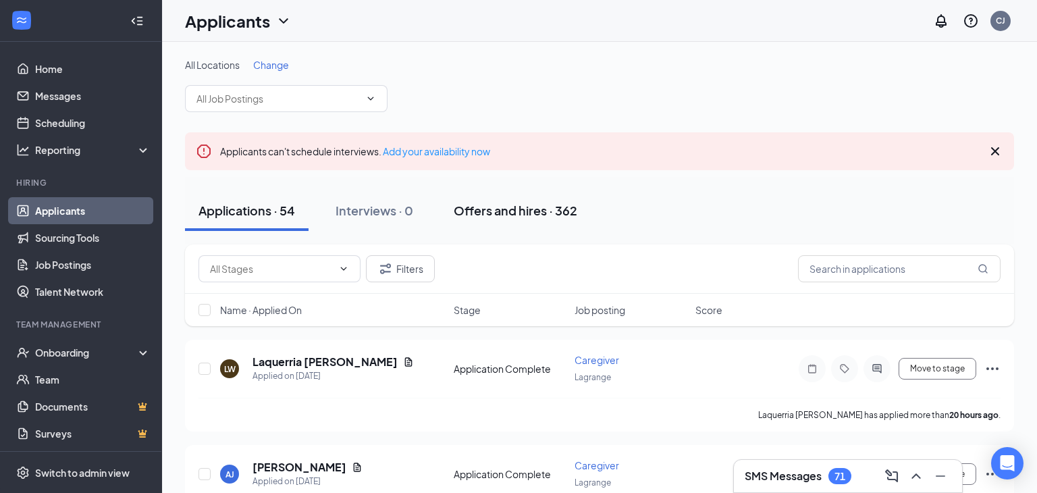
click at [540, 211] on div "Offers and hires · 362" at bounding box center [516, 210] width 124 height 17
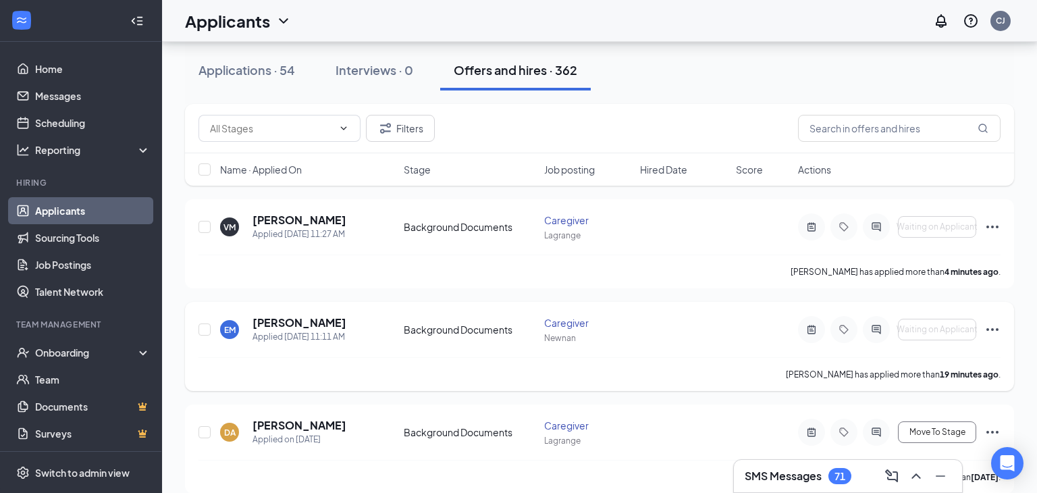
scroll to position [143, 0]
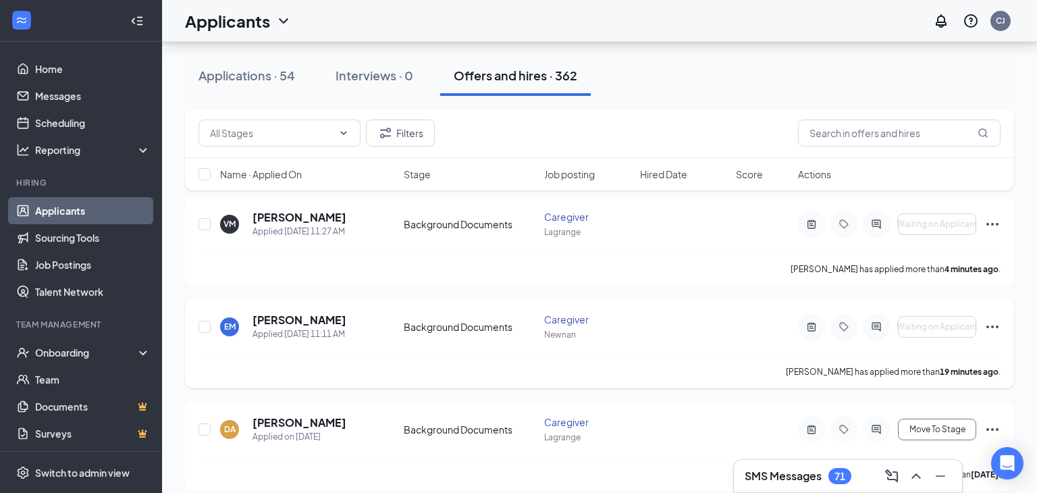
click at [847, 325] on icon "Tag" at bounding box center [843, 326] width 9 height 9
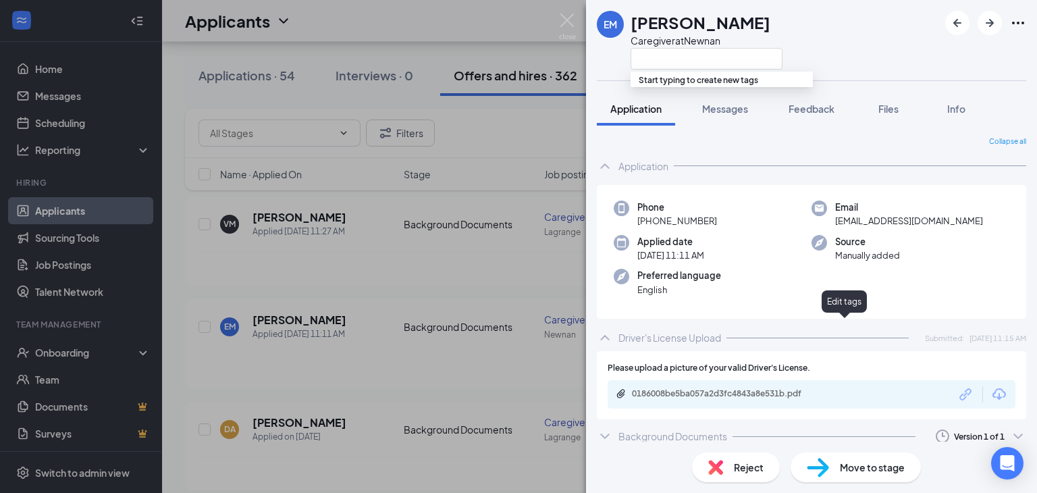
click at [1019, 20] on icon "Ellipses" at bounding box center [1018, 23] width 16 height 16
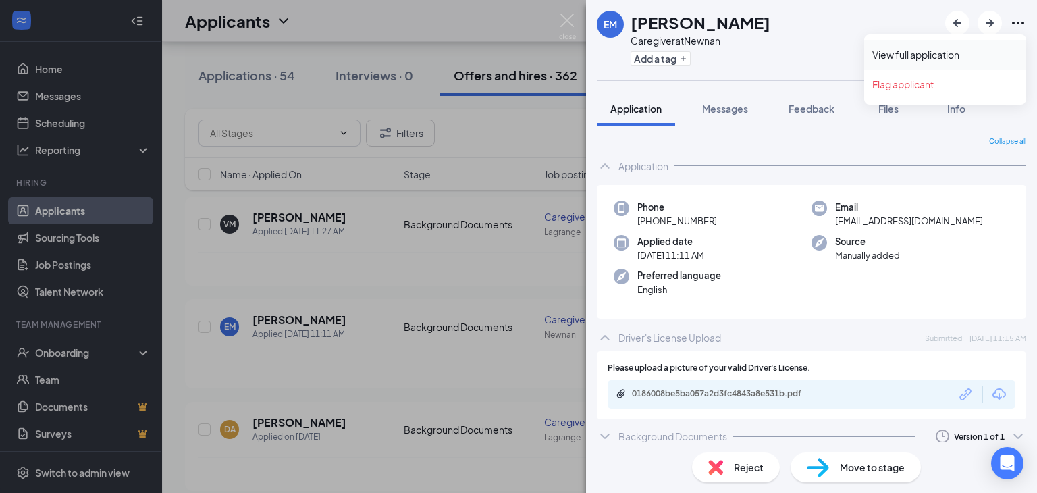
click at [916, 55] on link "View full application" at bounding box center [945, 55] width 146 height 14
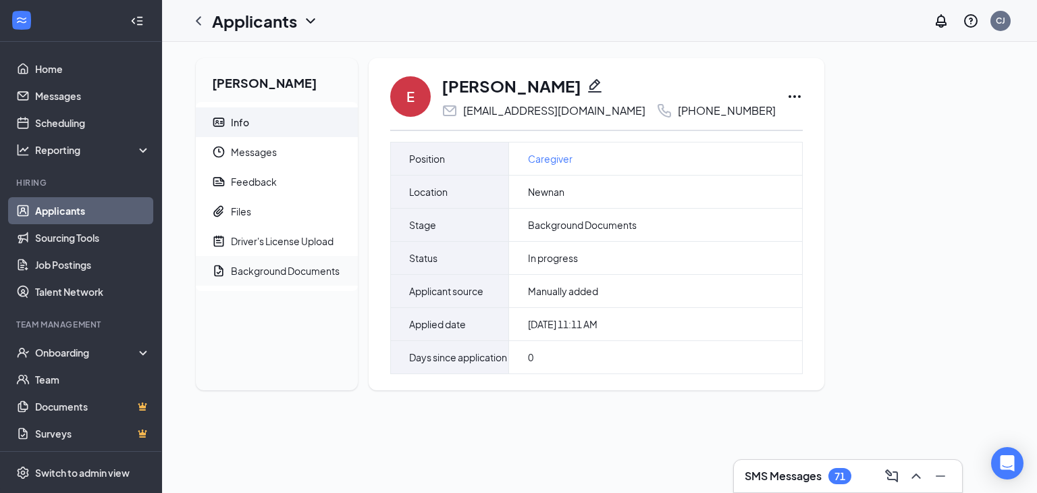
click at [328, 270] on div "Background Documents" at bounding box center [285, 271] width 109 height 14
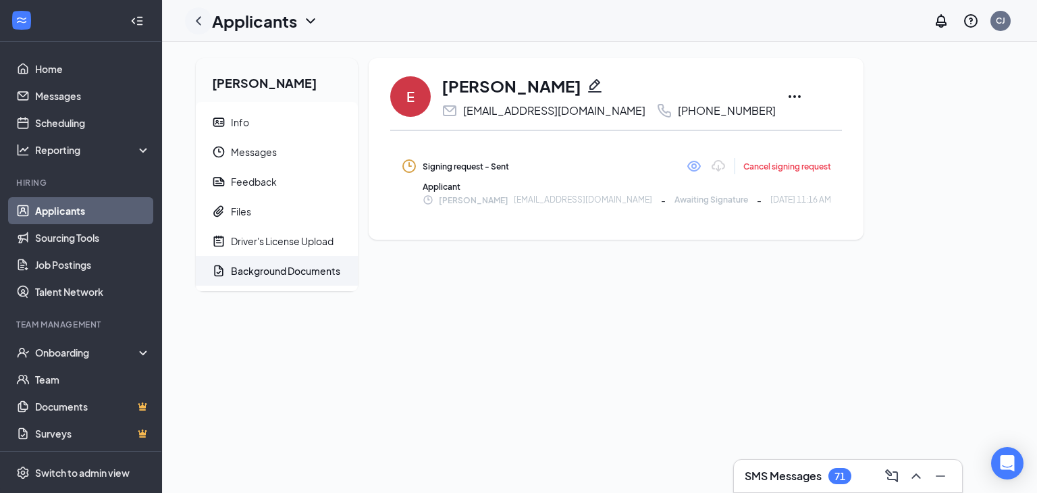
click at [196, 26] on icon "ChevronLeft" at bounding box center [198, 21] width 16 height 16
